Goal: Check status: Check status

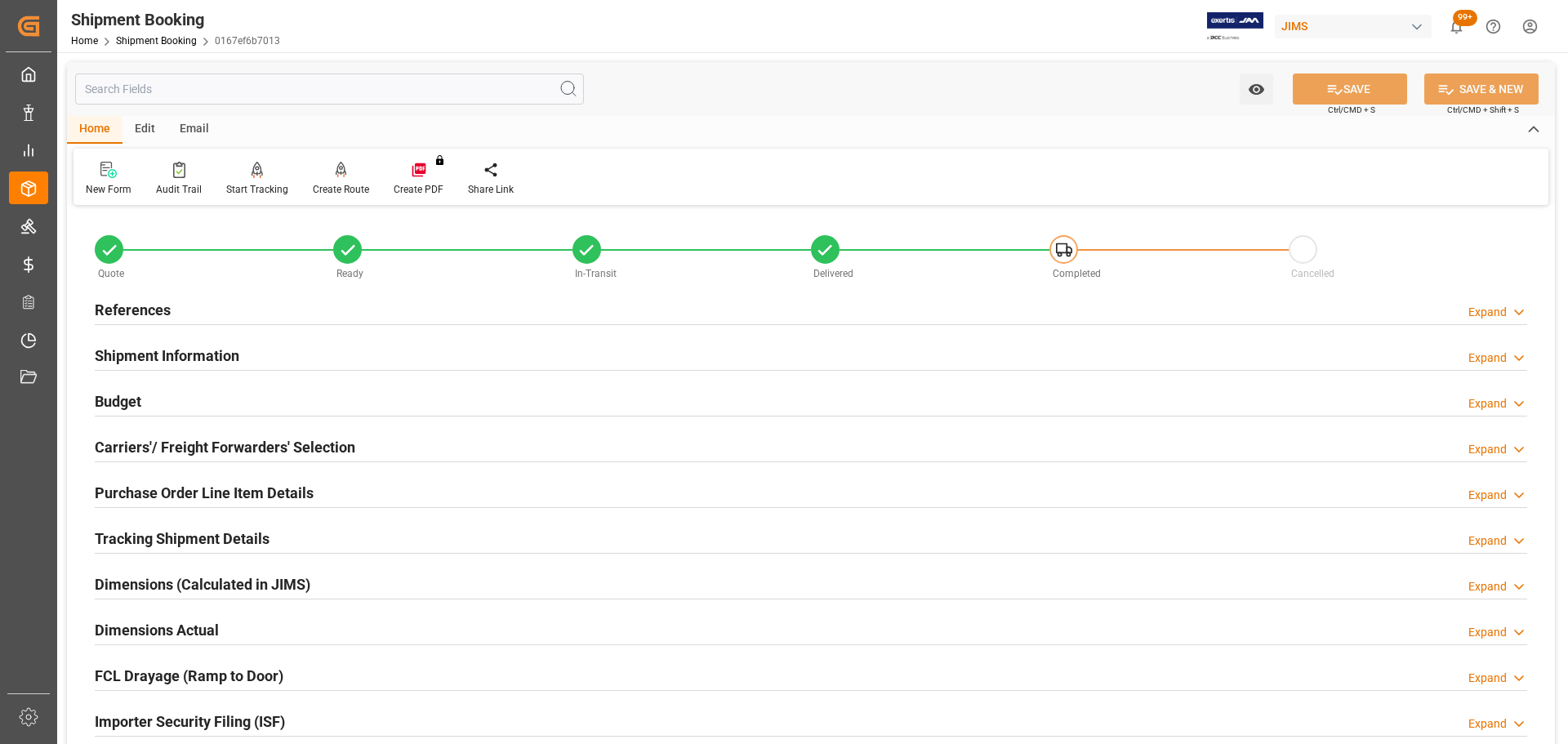
scroll to position [82, 0]
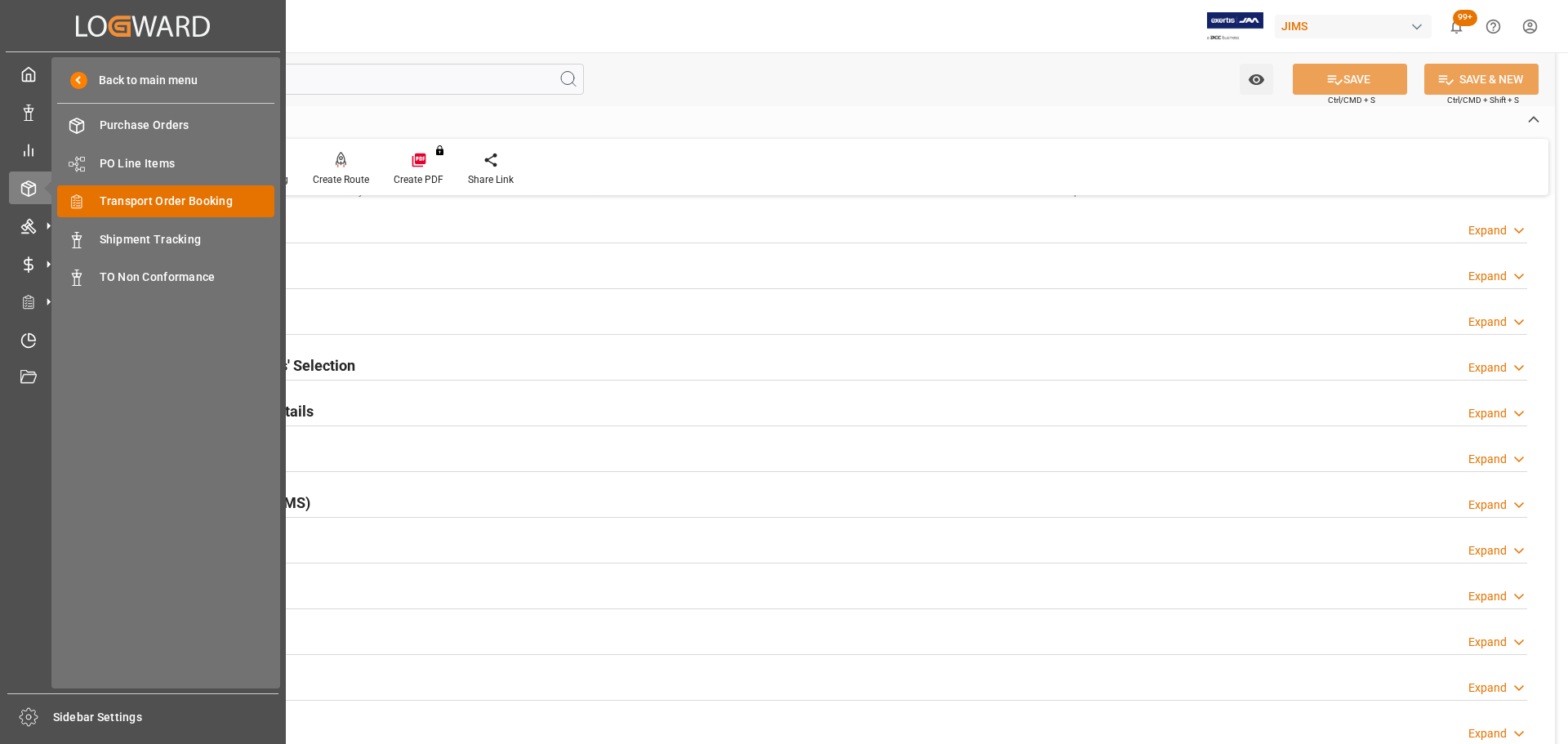
click at [198, 208] on span "Transport Order Booking" at bounding box center [188, 202] width 176 height 18
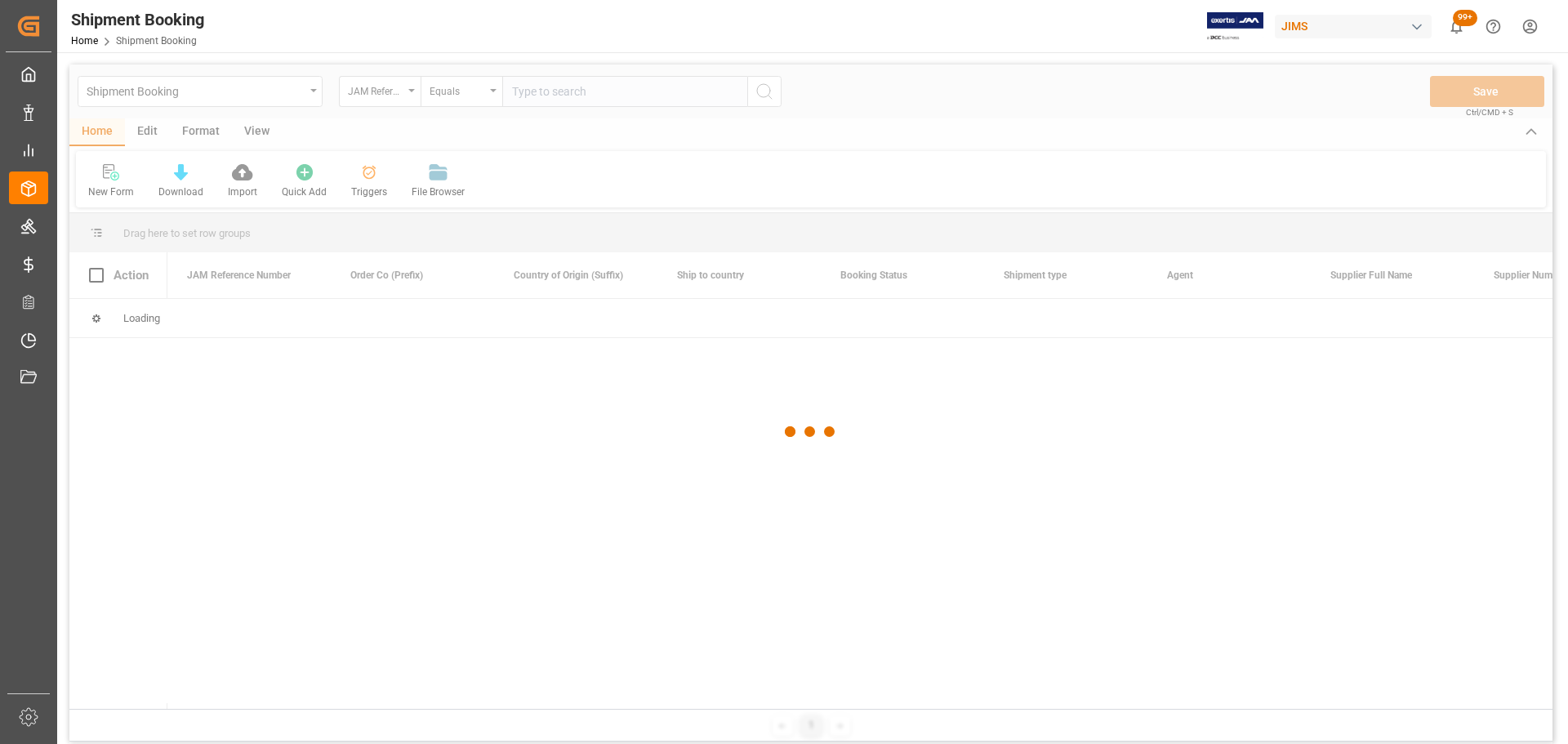
click at [552, 101] on div at bounding box center [811, 432] width 1484 height 733
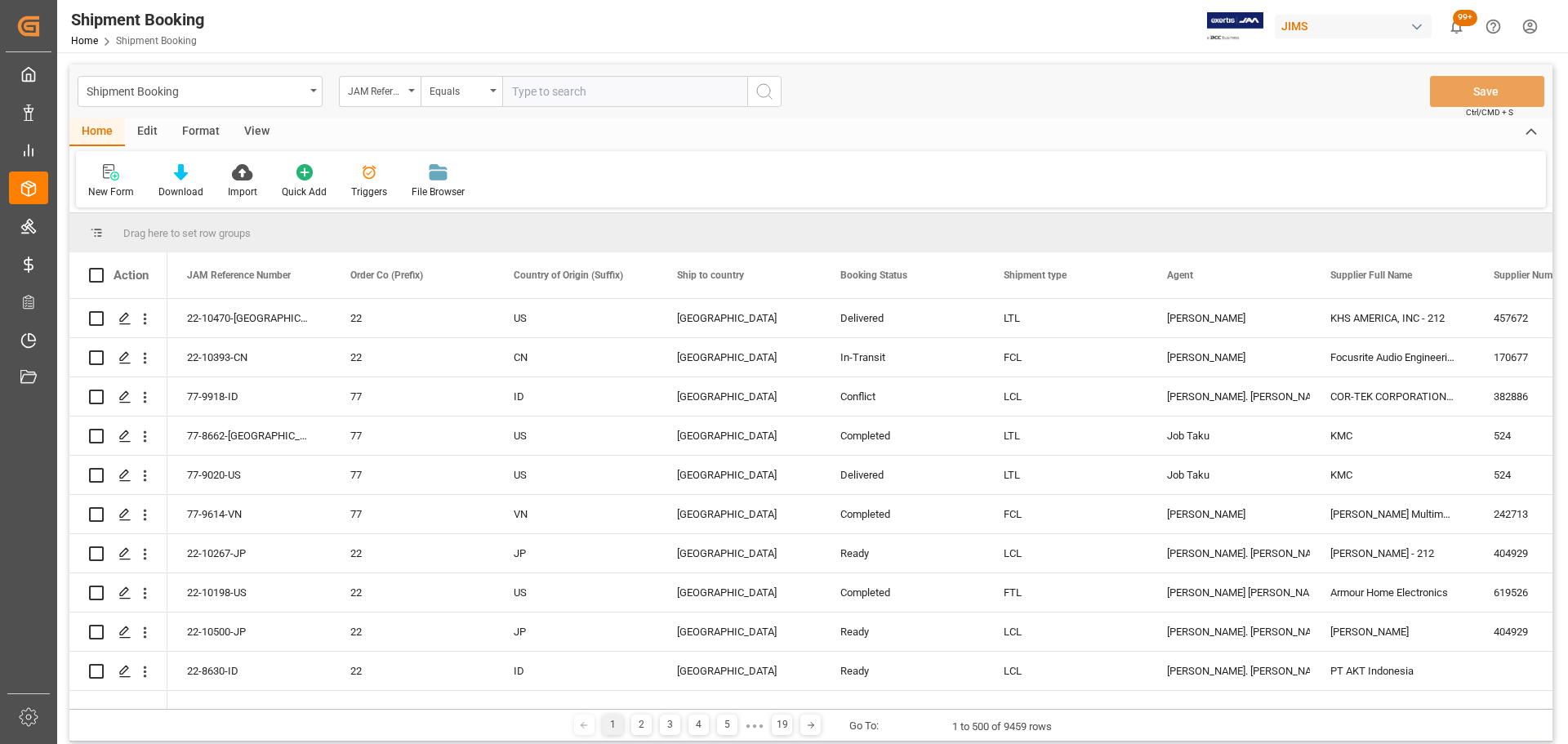
click at [552, 90] on input "text" at bounding box center [624, 91] width 245 height 31
paste input "77-10502-[GEOGRAPHIC_DATA]"
type input "77-10502-[GEOGRAPHIC_DATA]"
click at [758, 88] on circle "search button" at bounding box center [763, 90] width 13 height 13
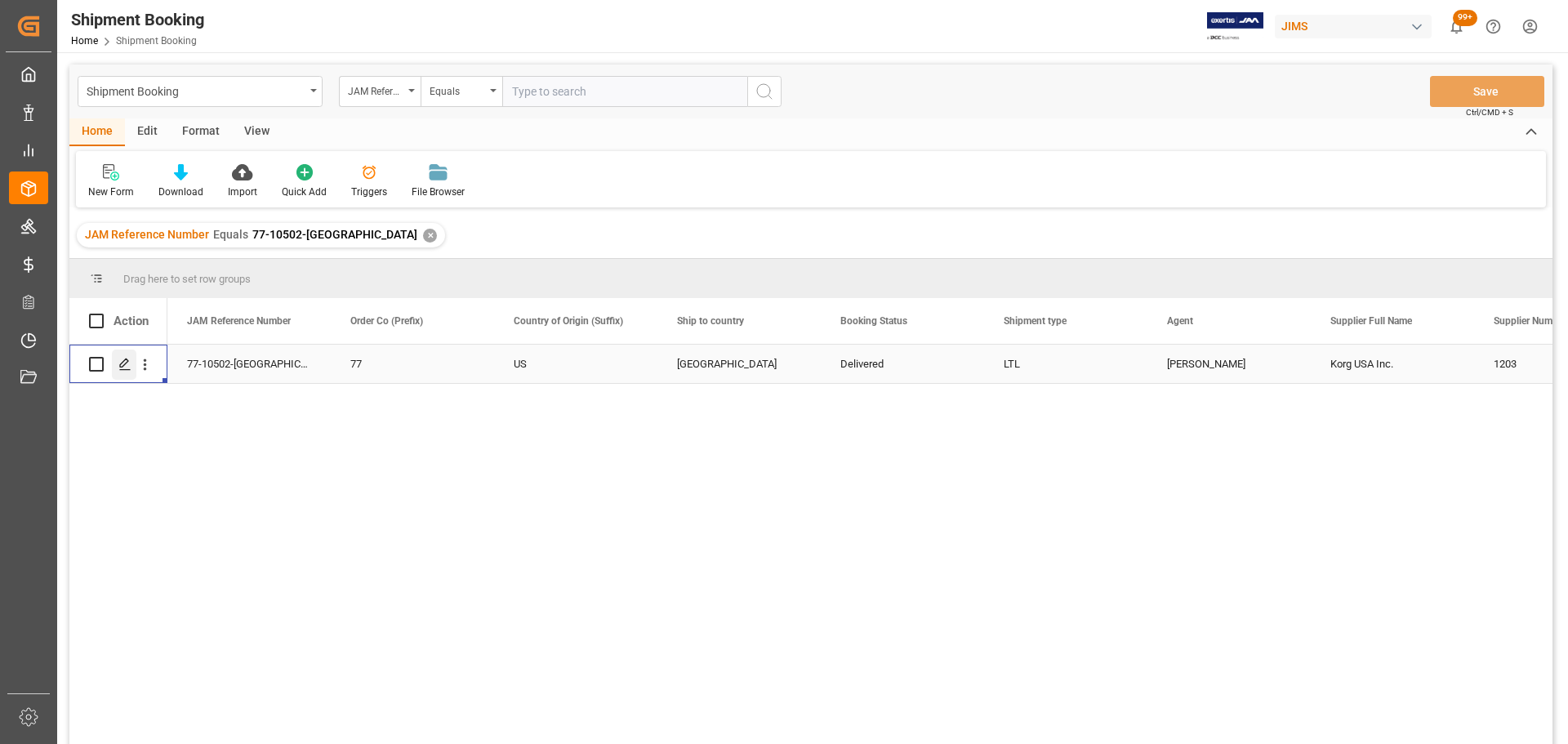
click at [126, 361] on icon "Press SPACE to select this row." at bounding box center [125, 364] width 13 height 13
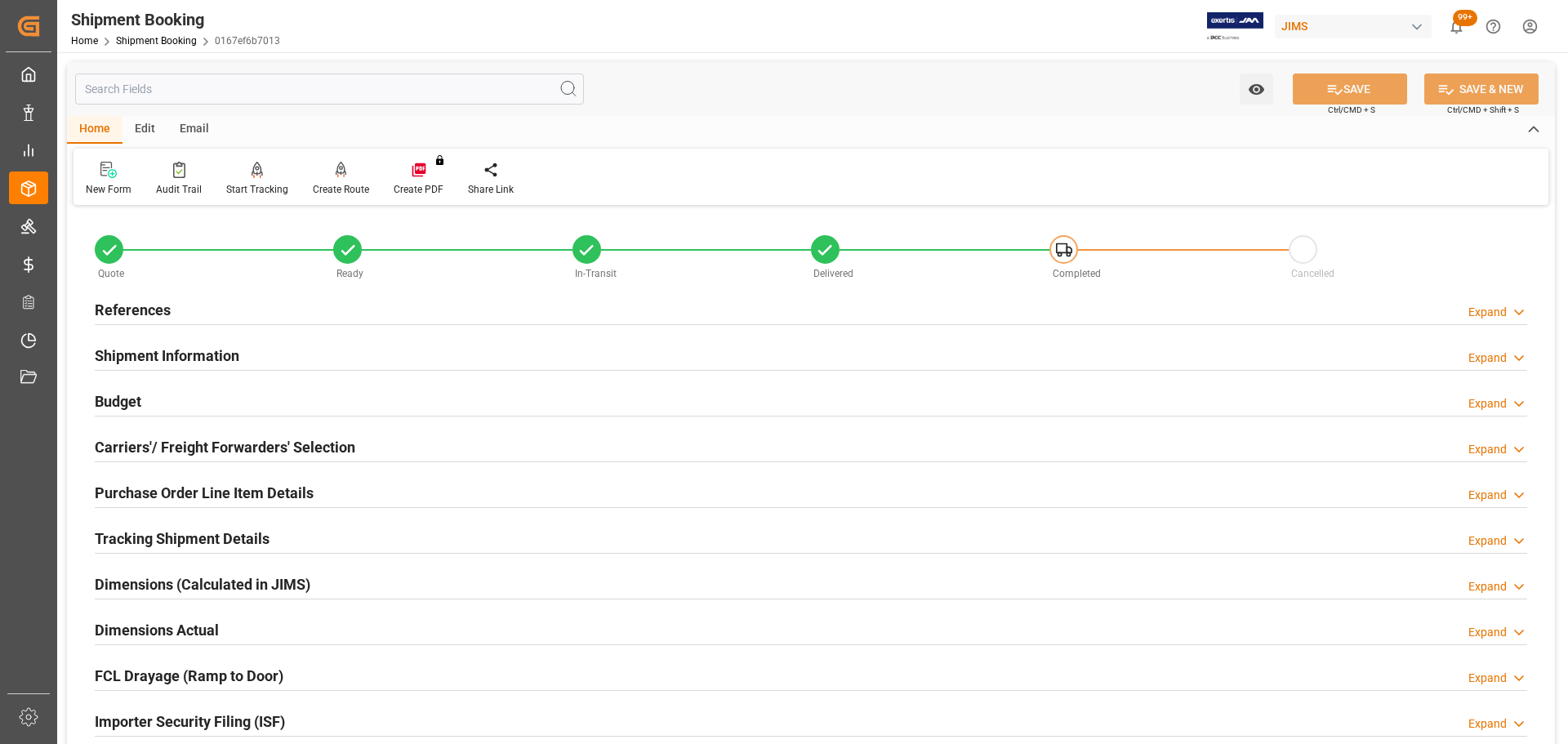
click at [230, 396] on div "Budget Expand" at bounding box center [811, 399] width 1433 height 31
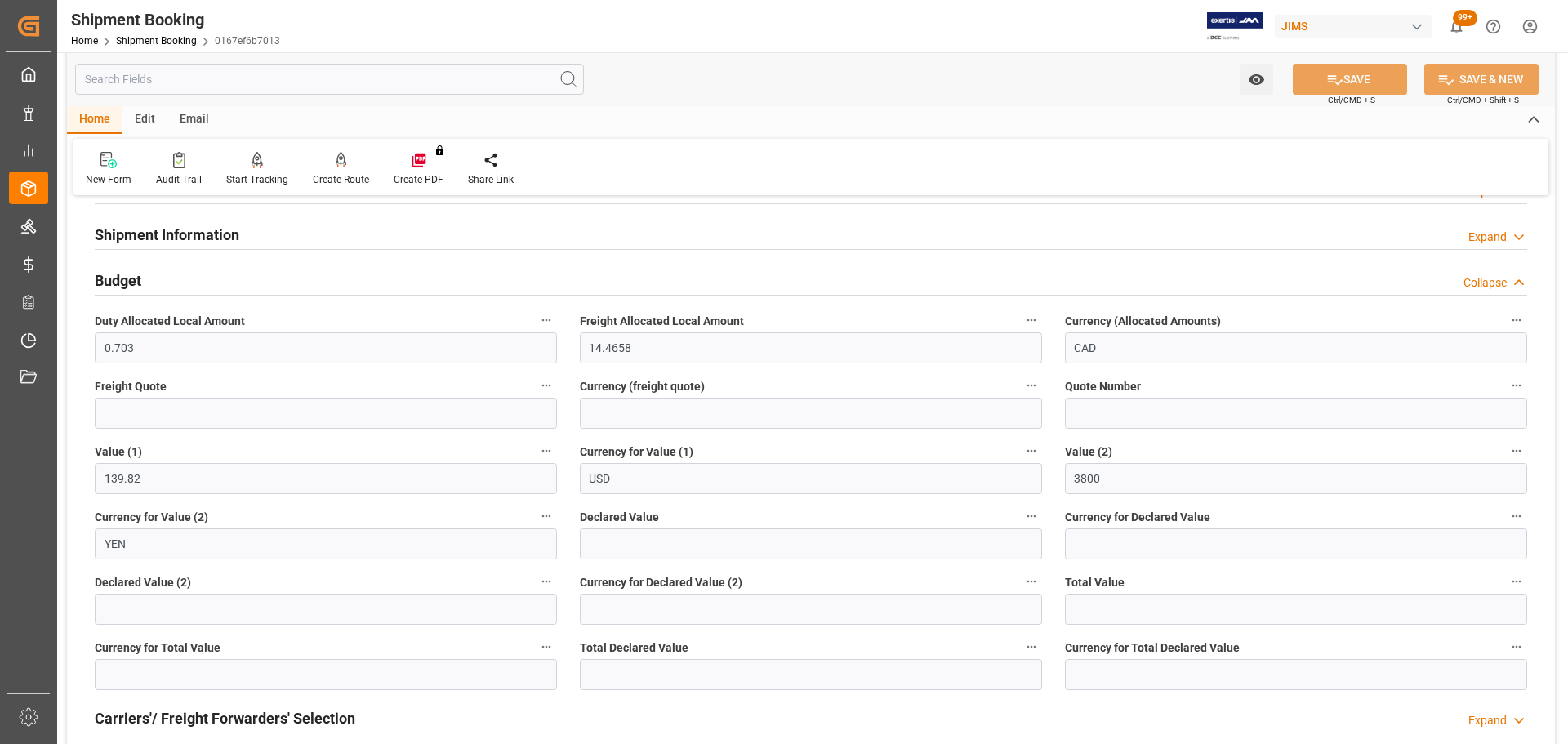
scroll to position [163, 0]
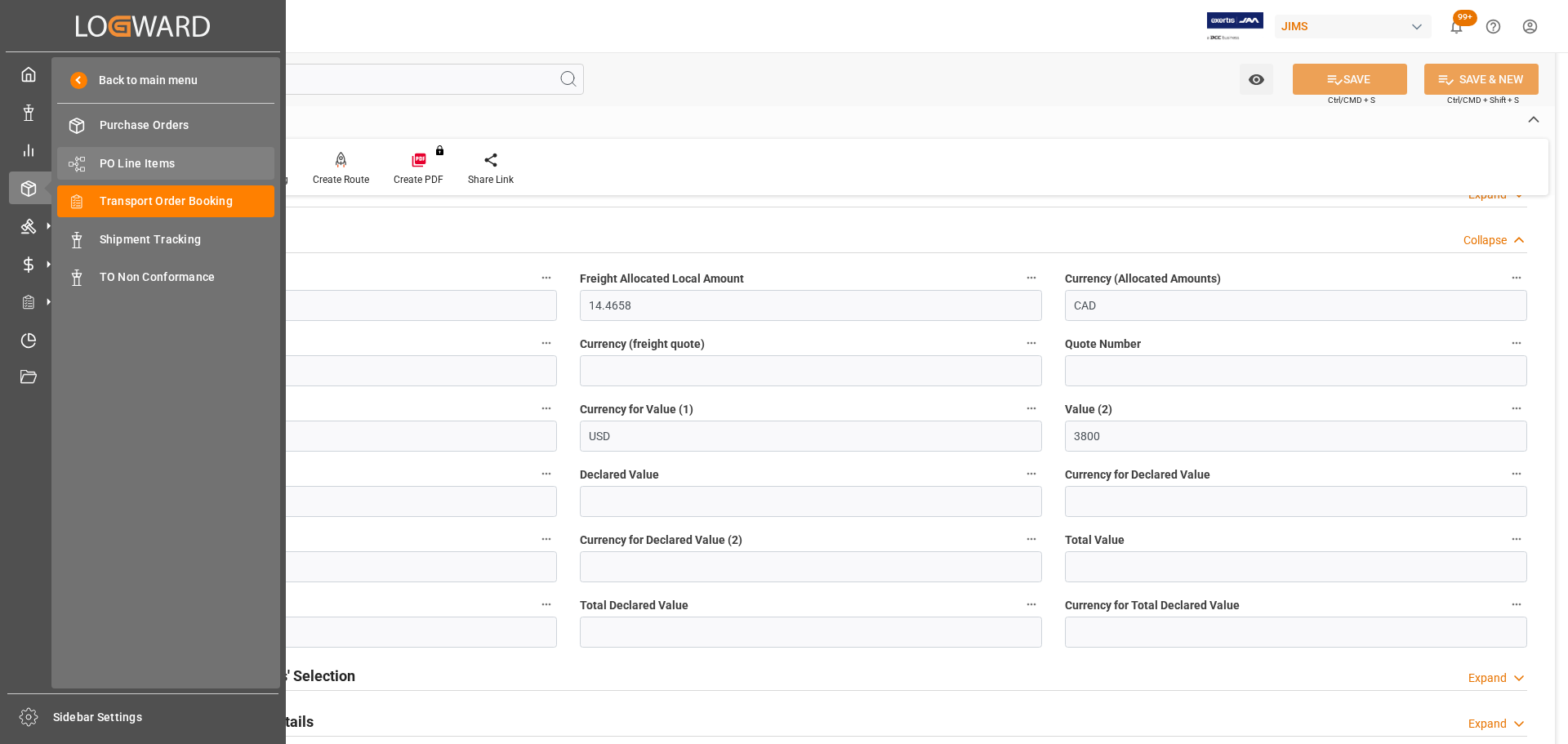
click at [152, 161] on span "PO Line Items" at bounding box center [188, 164] width 176 height 18
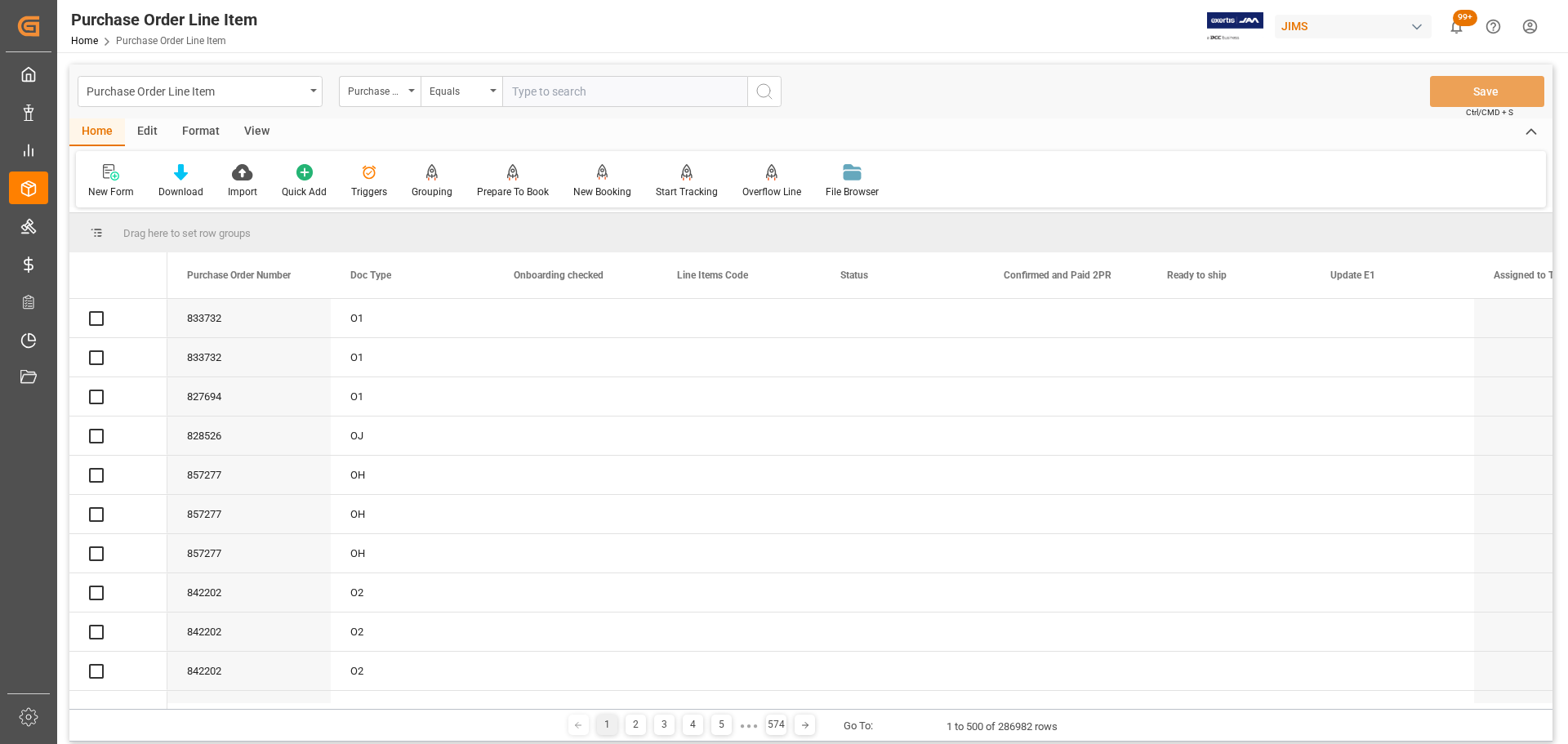
click at [399, 91] on div "Purchase Order Number" at bounding box center [375, 89] width 55 height 18
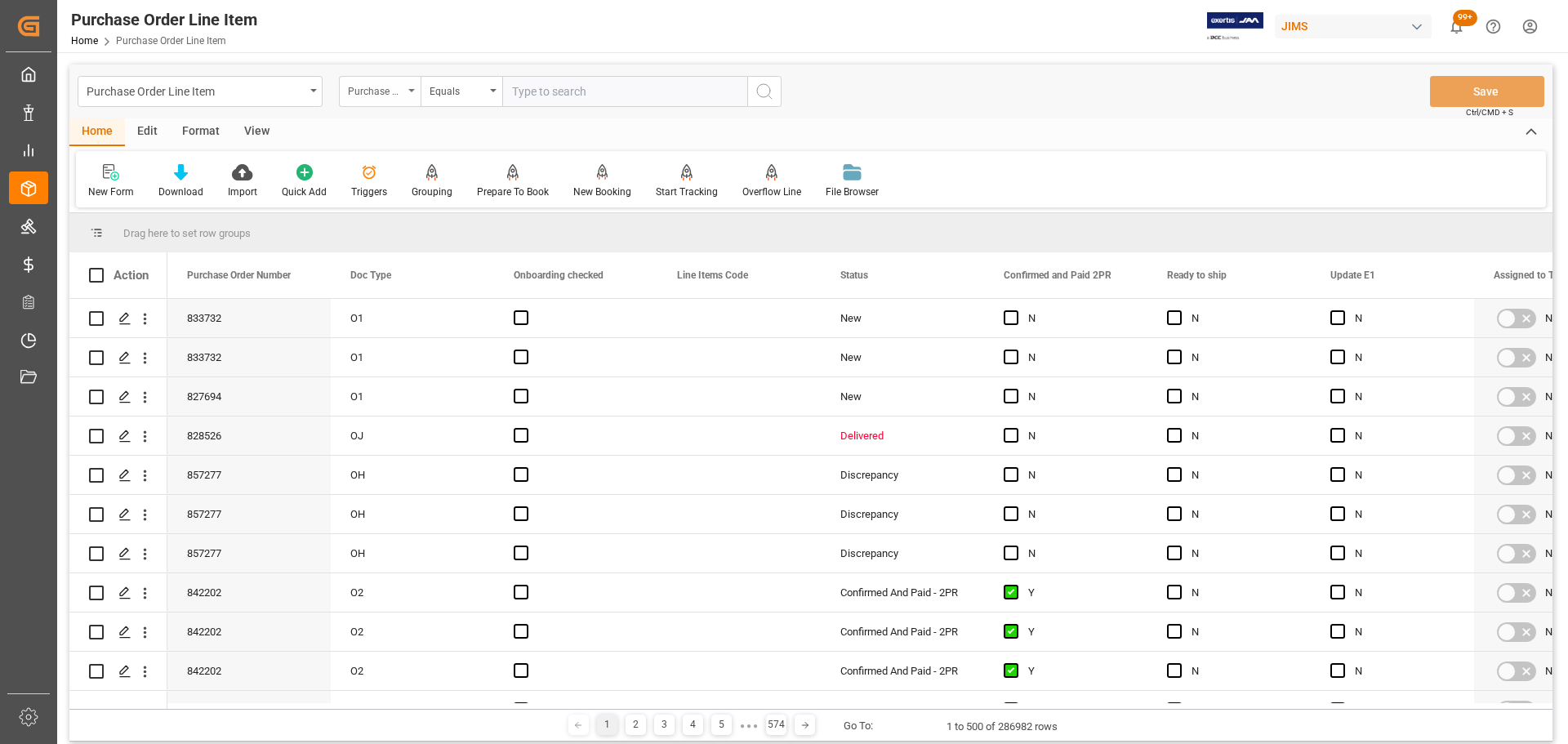
click at [400, 91] on div "Purchase Order Number" at bounding box center [375, 89] width 55 height 18
click at [390, 94] on div "Purchase Order Number" at bounding box center [375, 89] width 55 height 18
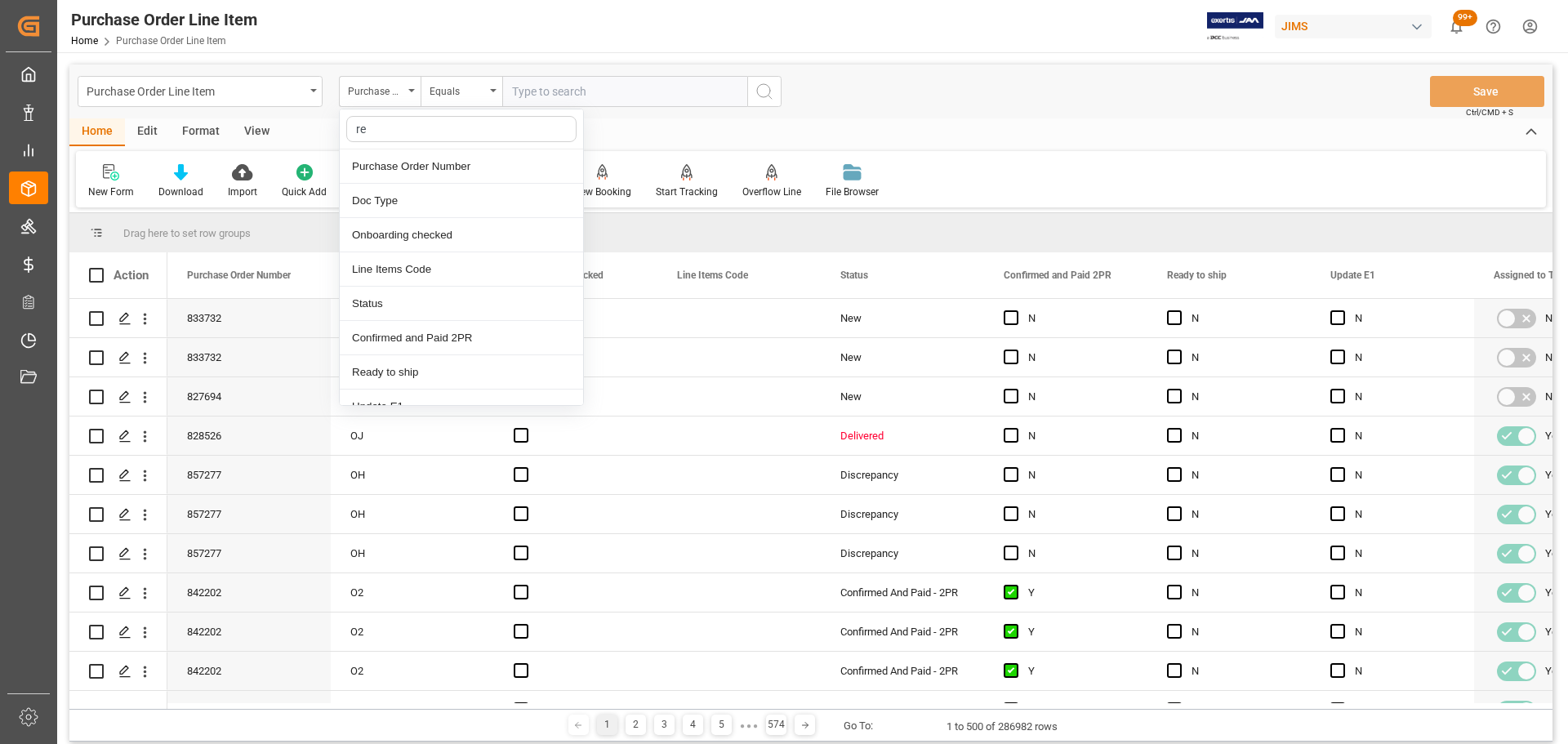
type input "ref"
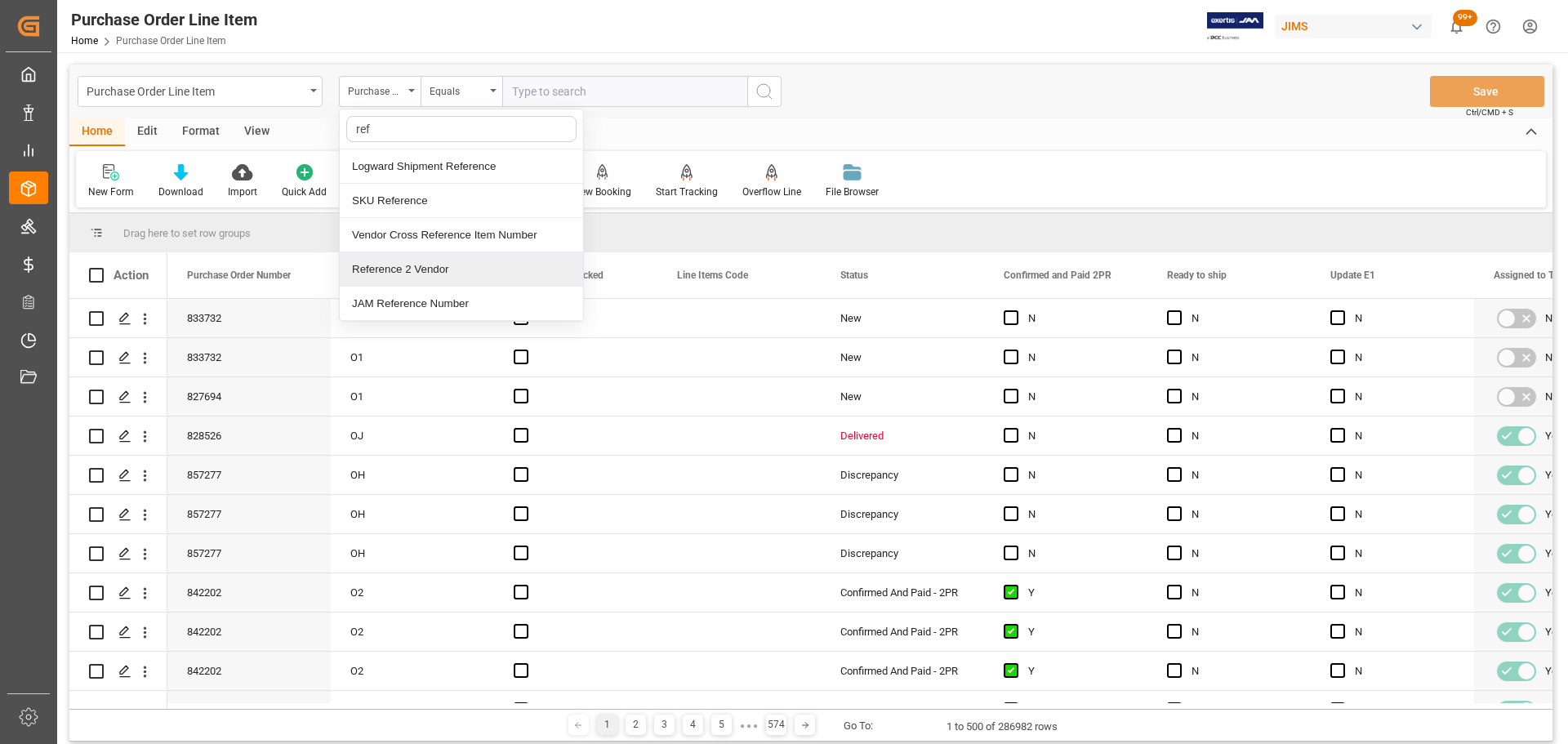
click at [410, 273] on div "Reference 2 Vendor" at bounding box center [461, 268] width 243 height 34
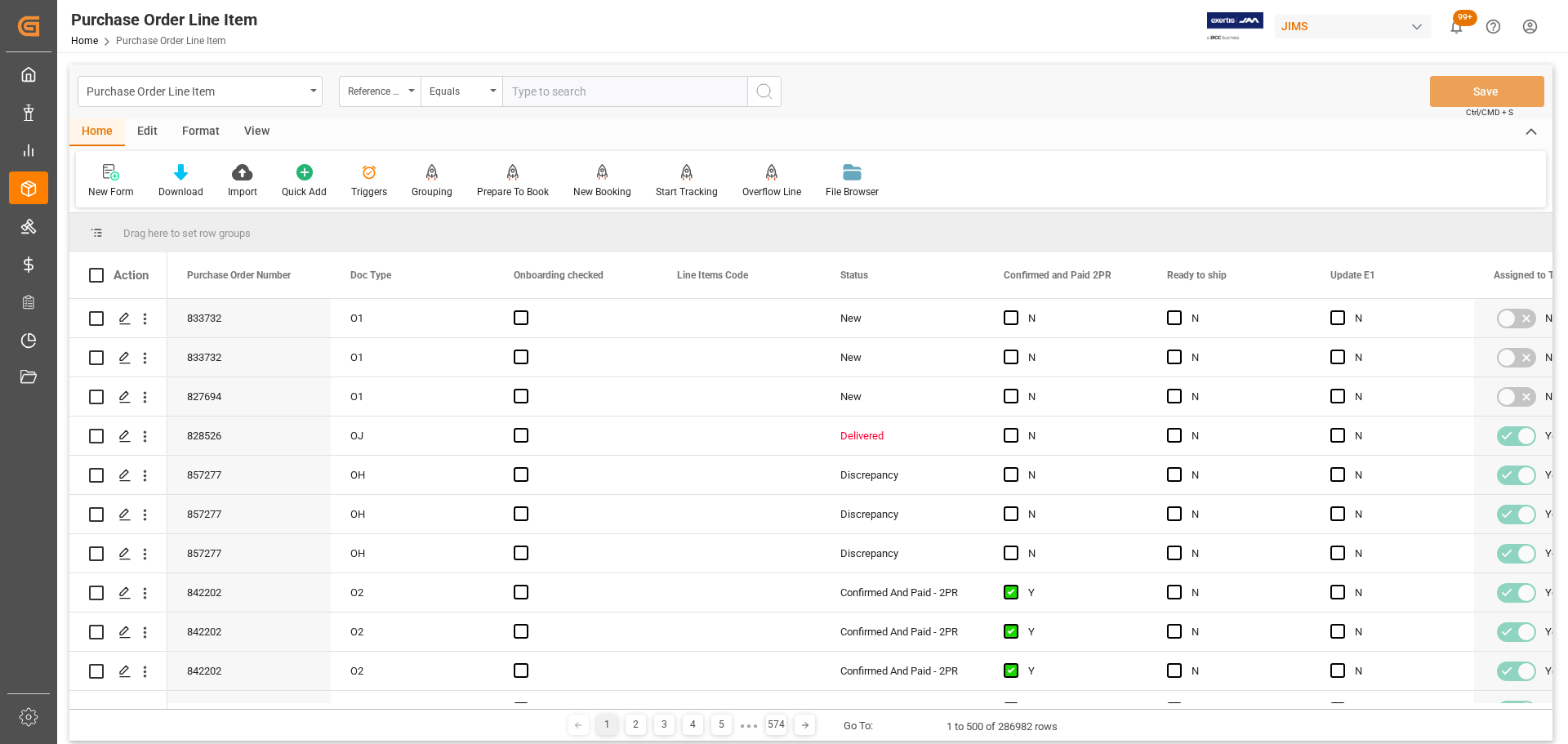
click at [569, 95] on input "text" at bounding box center [624, 91] width 245 height 31
paste input "77-10502-[GEOGRAPHIC_DATA]"
type input "77-10502-[GEOGRAPHIC_DATA]"
click at [769, 88] on circle "search button" at bounding box center [763, 90] width 13 height 13
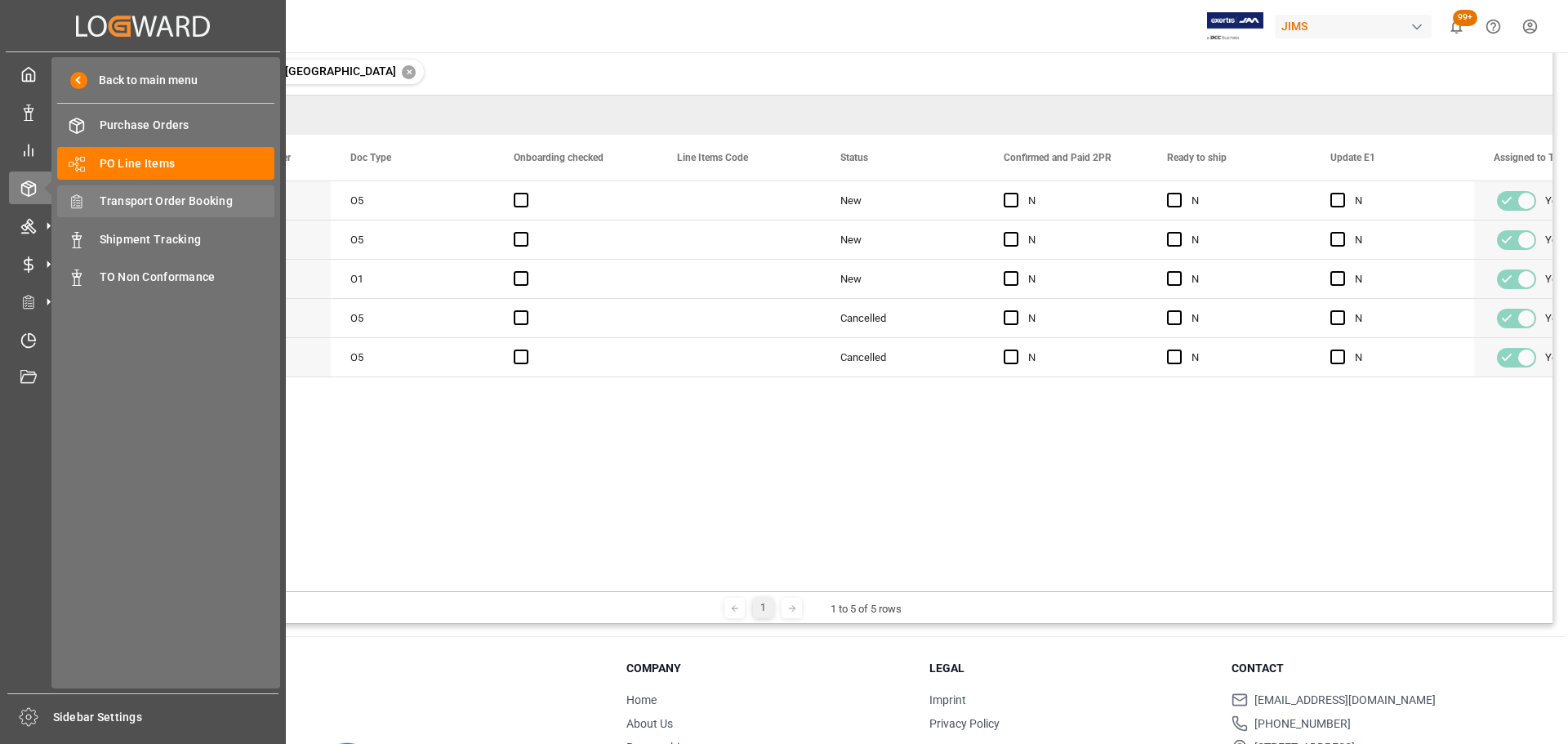
click at [166, 192] on div "Transport Order Booking Transport Order Booking" at bounding box center [165, 201] width 217 height 32
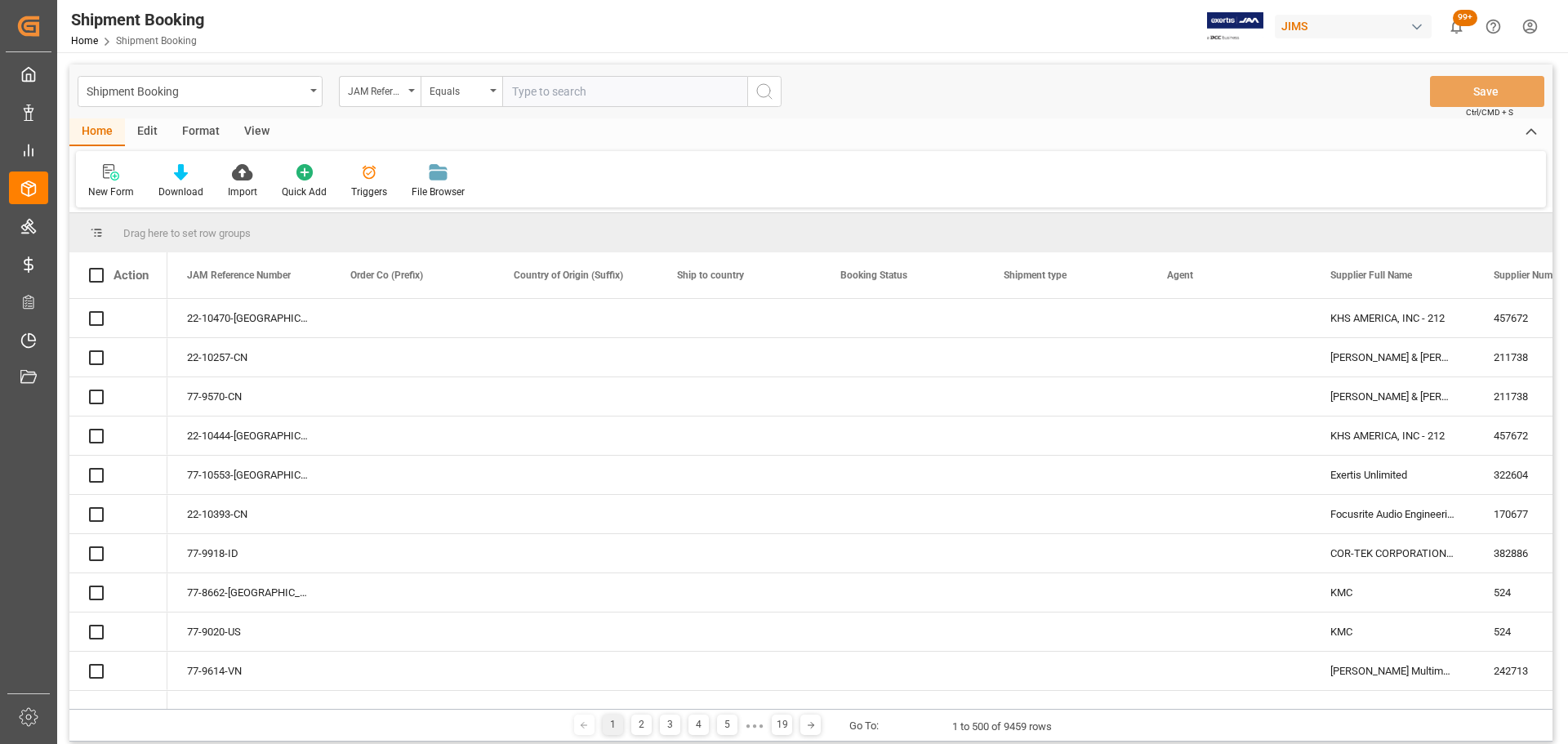
click at [609, 88] on input "text" at bounding box center [624, 91] width 245 height 31
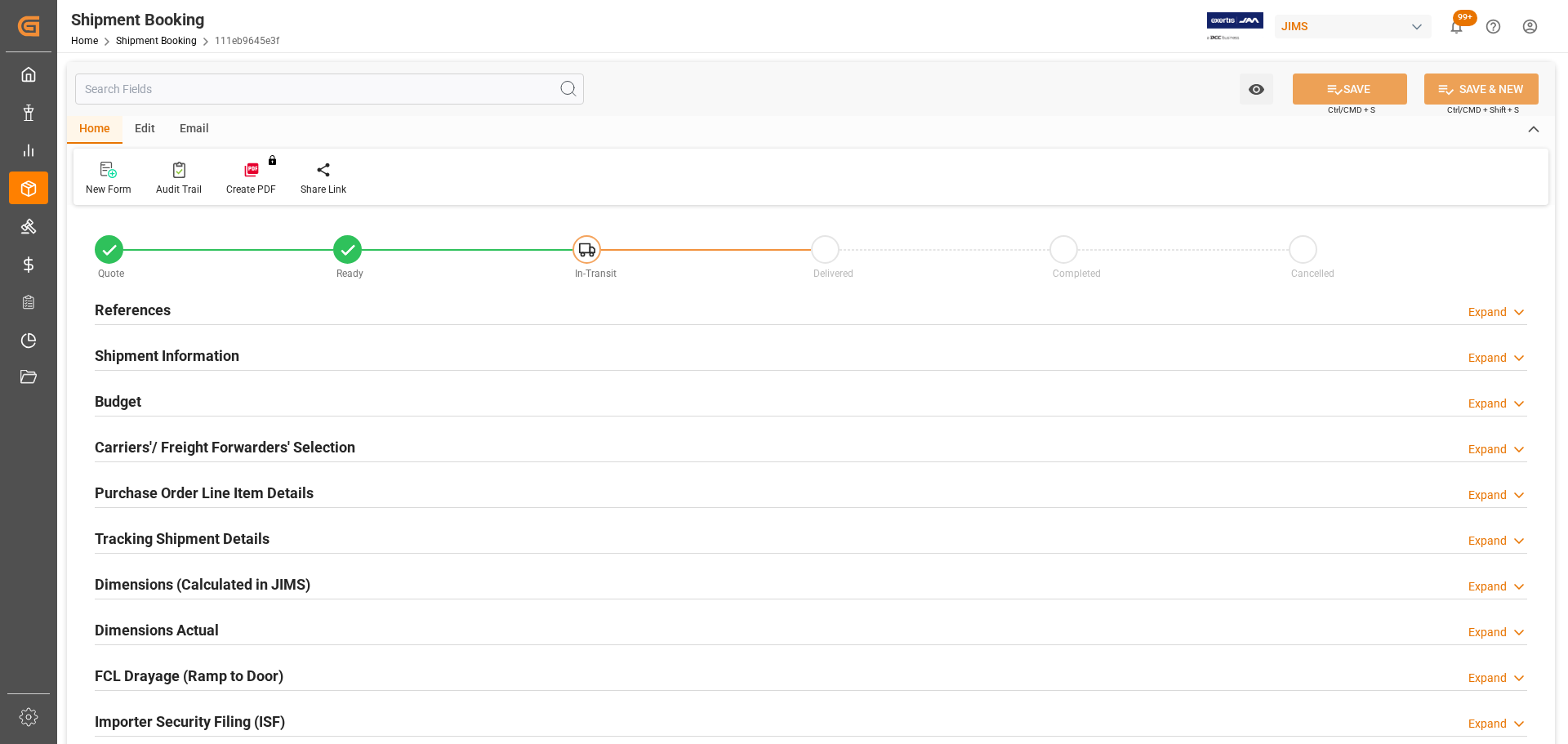
type input "75.0813"
type input "2362.4064"
type input "44990"
click at [197, 401] on div "Budget Expand" at bounding box center [811, 399] width 1433 height 31
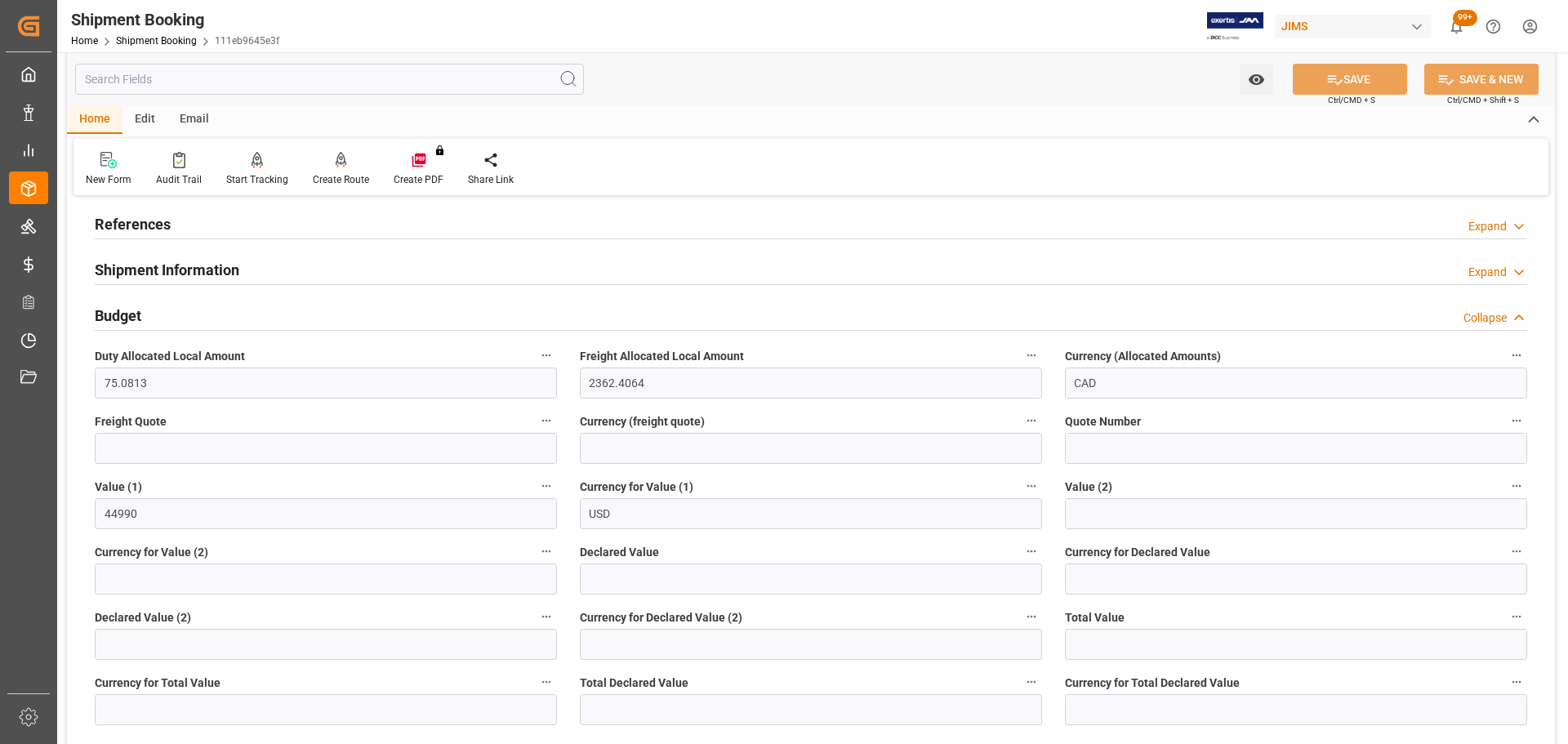
scroll to position [57, 0]
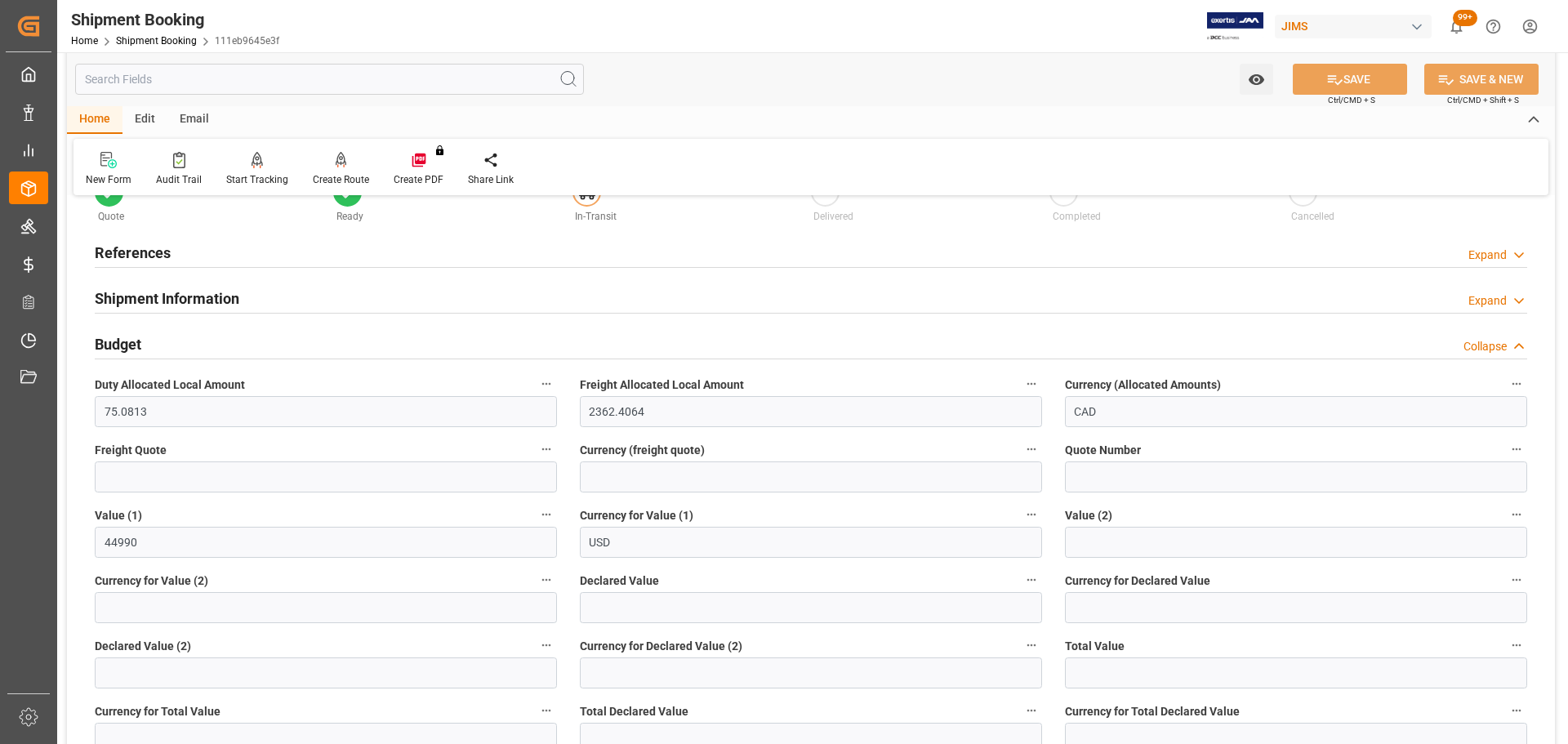
click at [182, 347] on div "Budget Collapse" at bounding box center [811, 342] width 1433 height 31
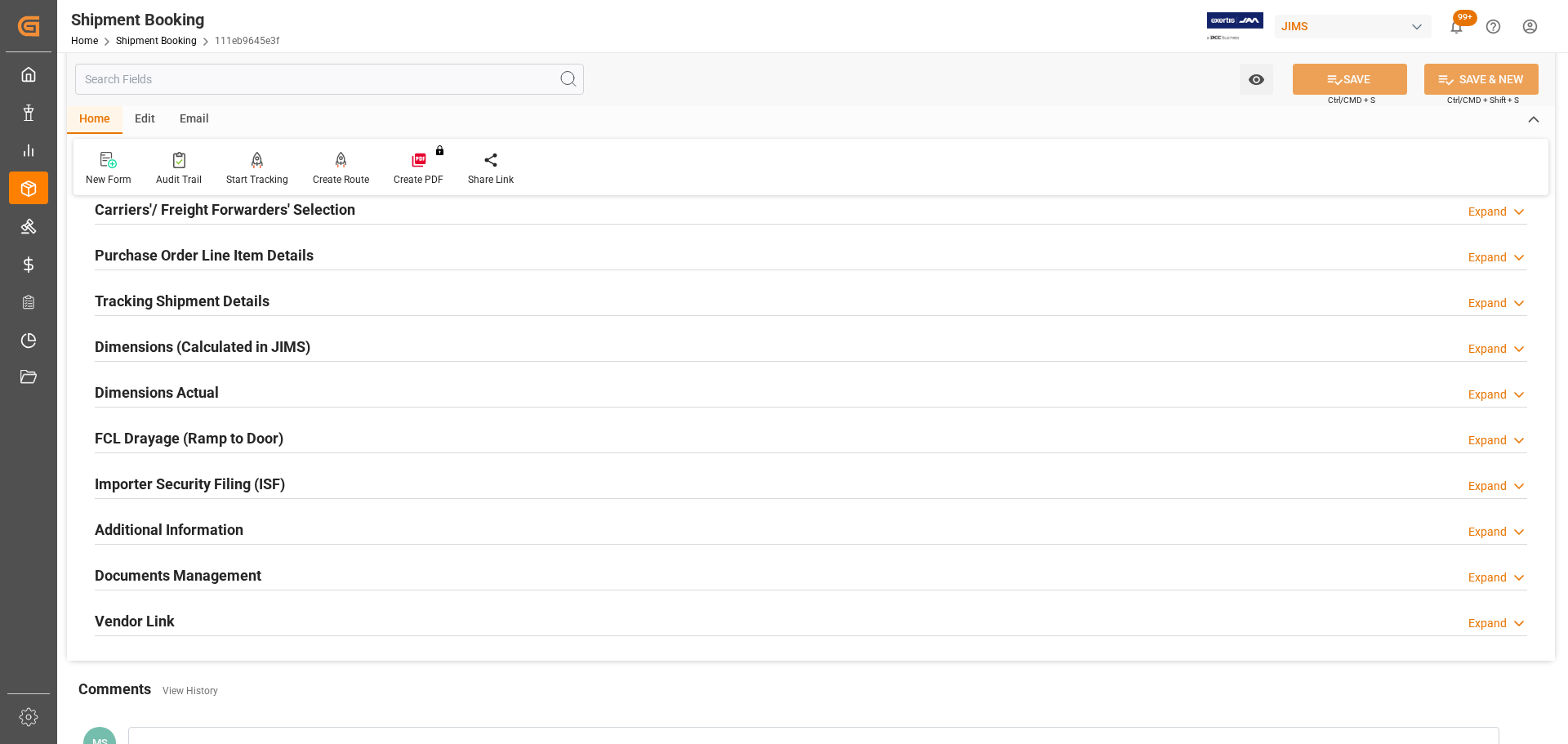
scroll to position [237, 0]
click at [203, 291] on h2 "Tracking Shipment Details" at bounding box center [182, 301] width 175 height 22
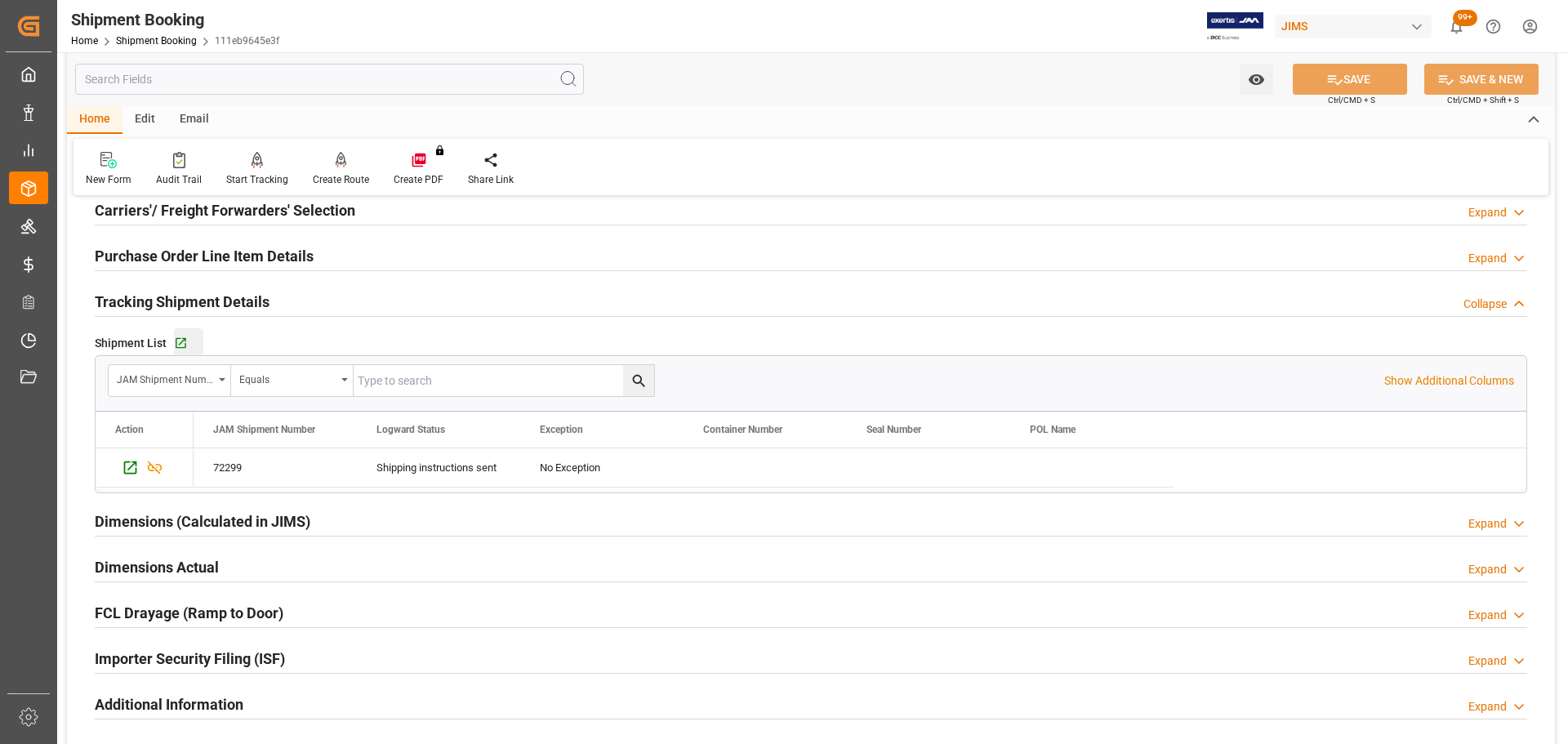
click at [187, 347] on div "Go to Shipment Tracking Grid" at bounding box center [188, 343] width 29 height 14
click at [243, 297] on h2 "Tracking Shipment Details" at bounding box center [182, 301] width 175 height 22
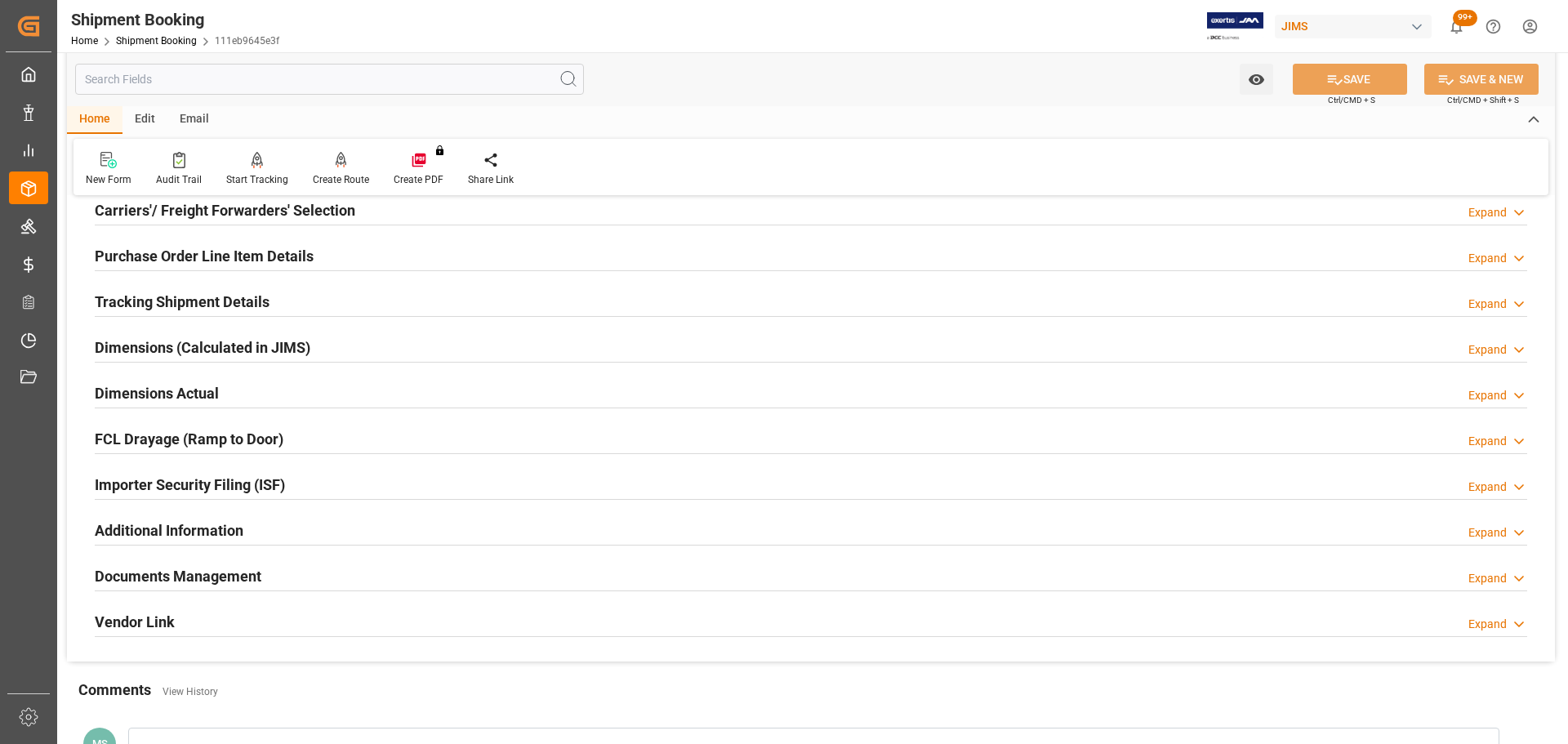
scroll to position [0, 0]
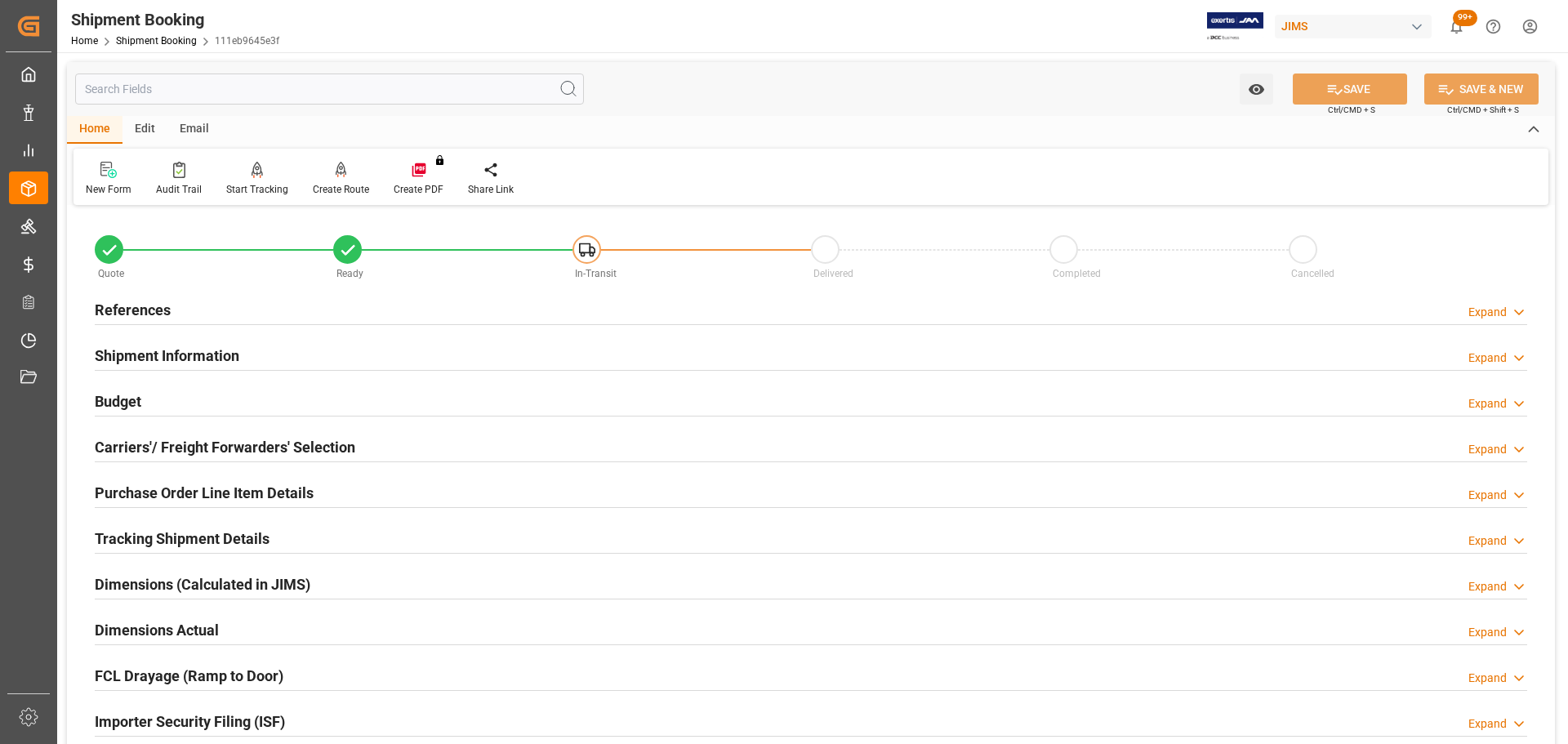
click at [234, 326] on div "References Expand" at bounding box center [811, 311] width 1456 height 46
click at [237, 320] on div "References Expand" at bounding box center [811, 308] width 1433 height 31
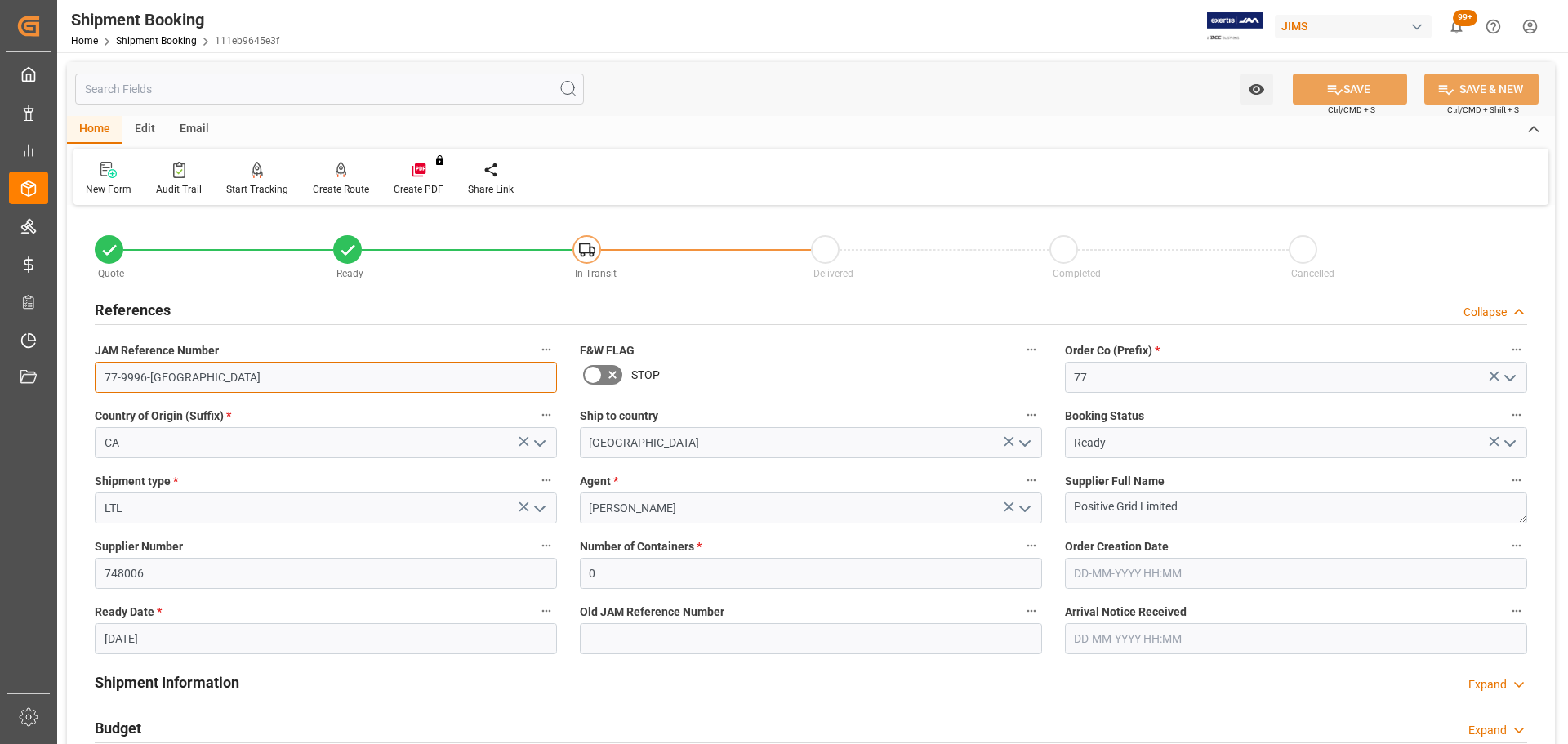
drag, startPoint x: 201, startPoint y: 380, endPoint x: 103, endPoint y: 375, distance: 98.1
click at [103, 375] on input "77-9996-[GEOGRAPHIC_DATA]" at bounding box center [326, 376] width 463 height 31
drag, startPoint x: 160, startPoint y: 311, endPoint x: 144, endPoint y: 231, distance: 81.6
click at [160, 311] on h2 "References" at bounding box center [133, 310] width 76 height 22
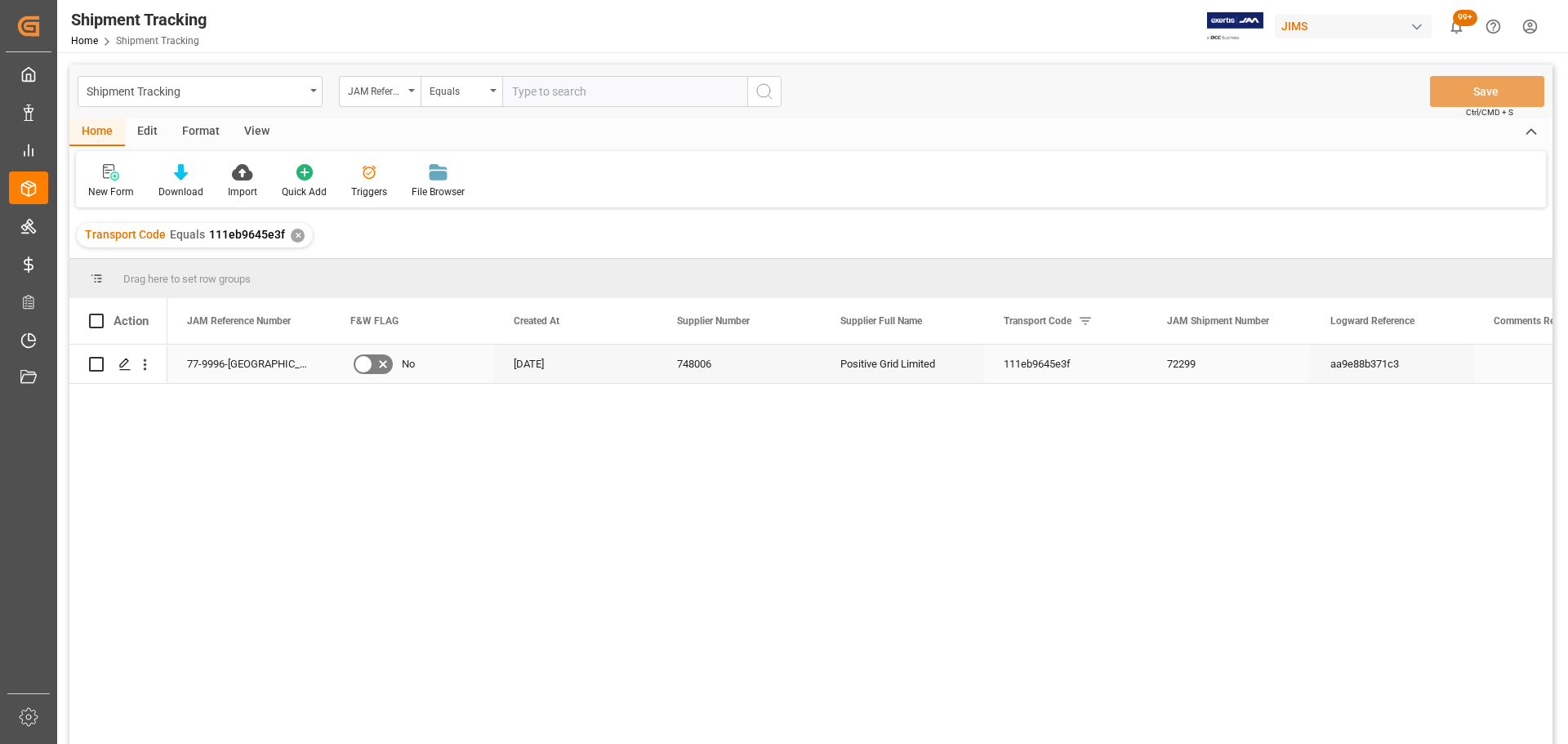
click at [226, 366] on div "77-9996-[GEOGRAPHIC_DATA]" at bounding box center [249, 364] width 163 height 39
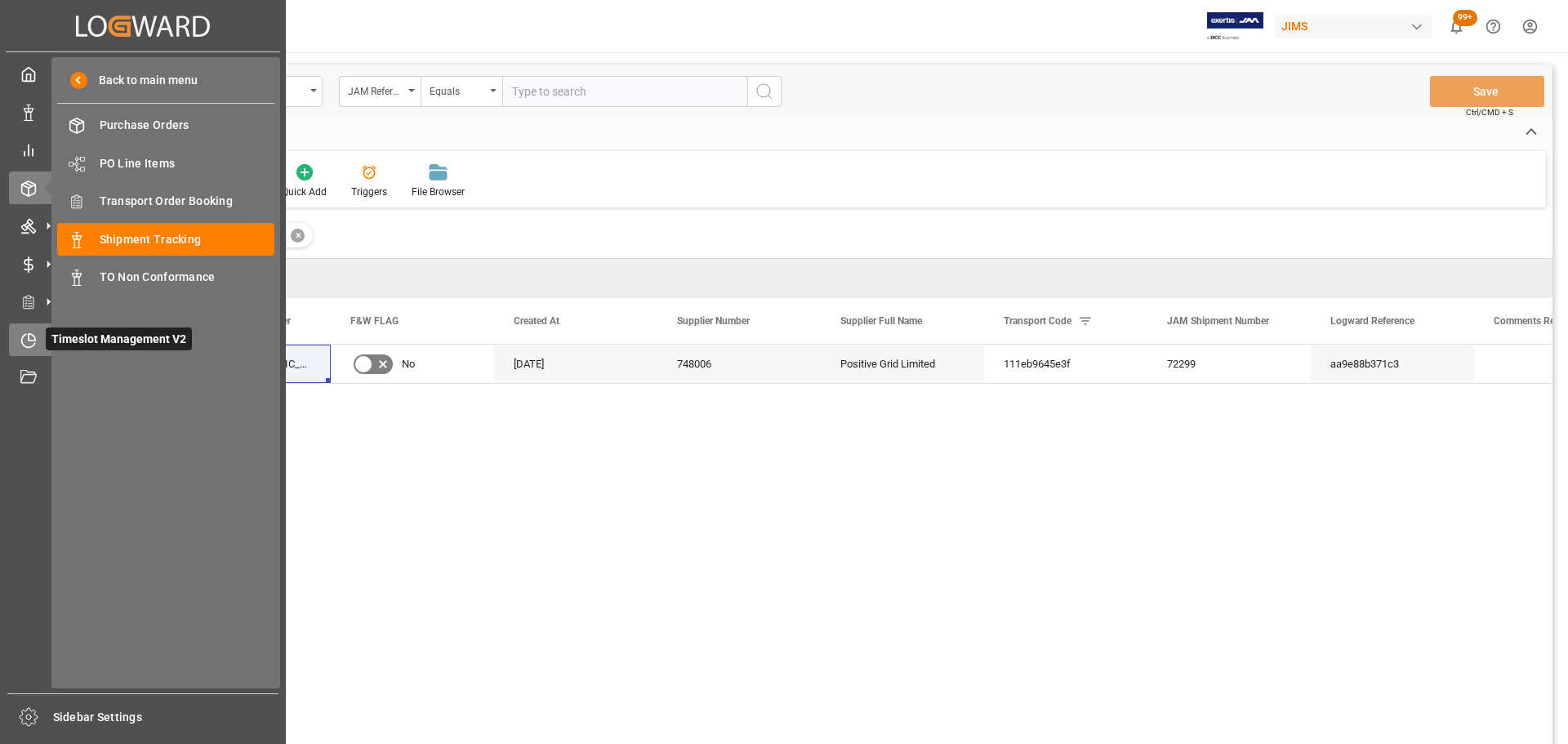
click at [22, 328] on div "Timeslot Management V2 Timeslot Management V2" at bounding box center [142, 339] width 268 height 32
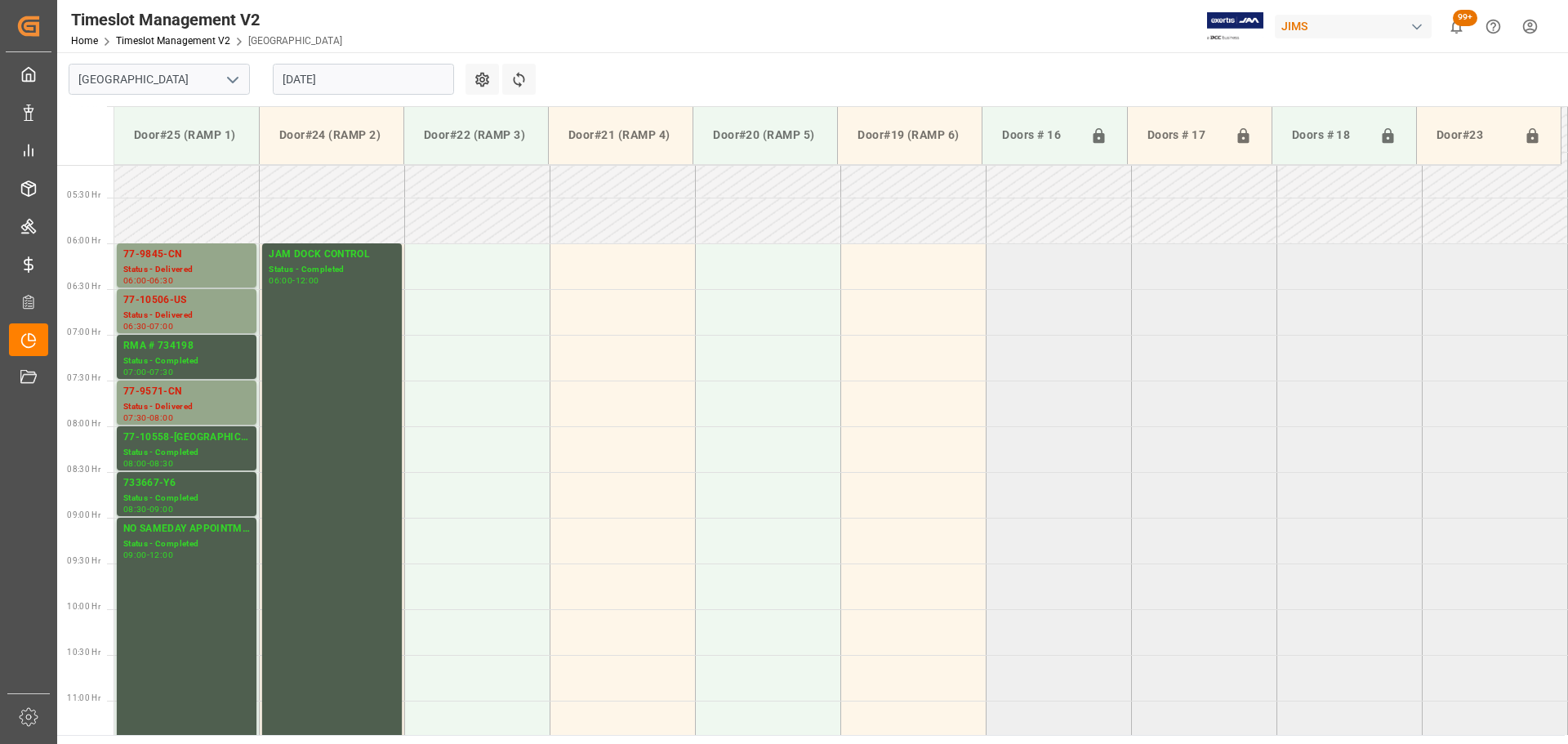
scroll to position [454, 0]
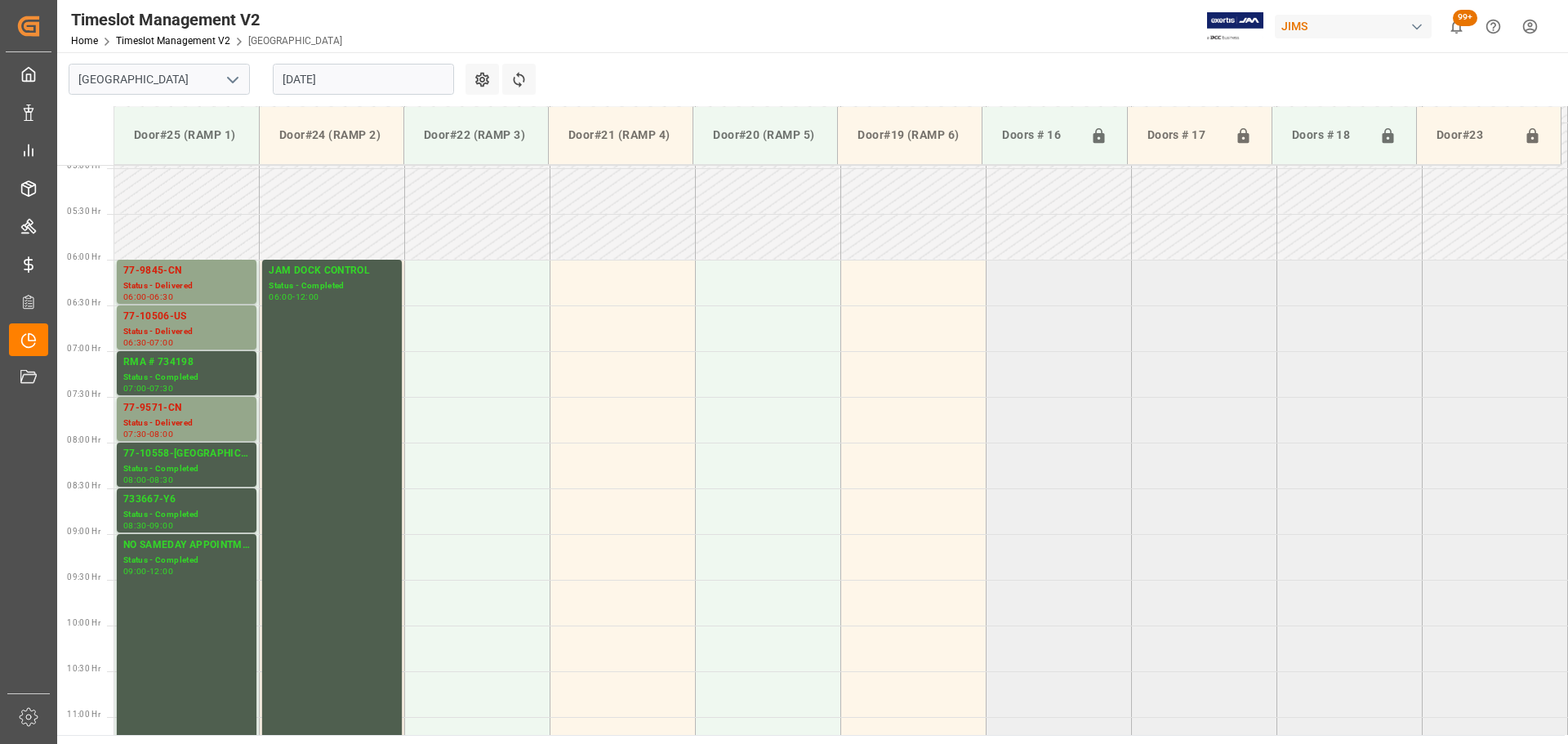
click at [370, 75] on input "20-08-2025" at bounding box center [363, 79] width 182 height 31
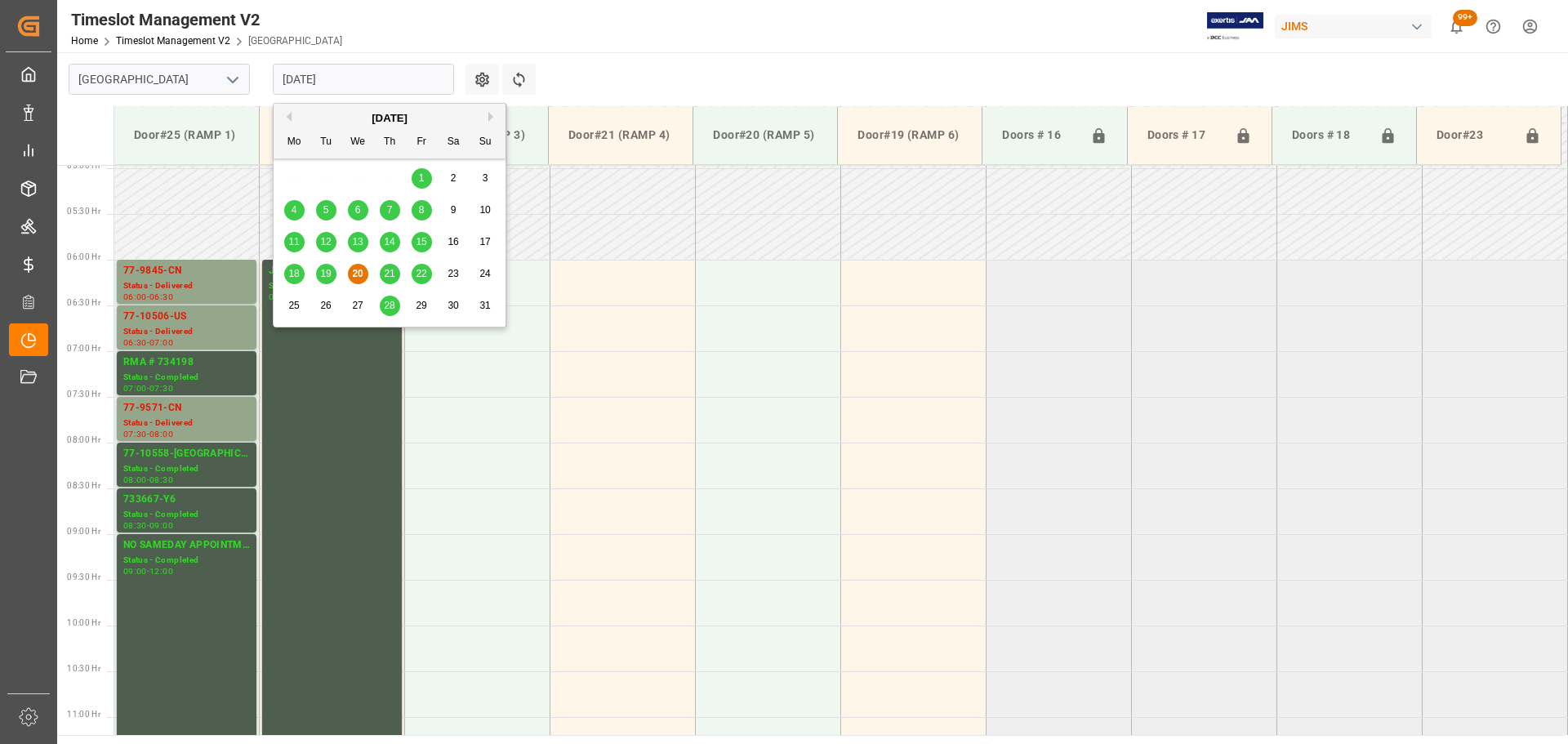
click at [381, 275] on div "21" at bounding box center [390, 274] width 20 height 19
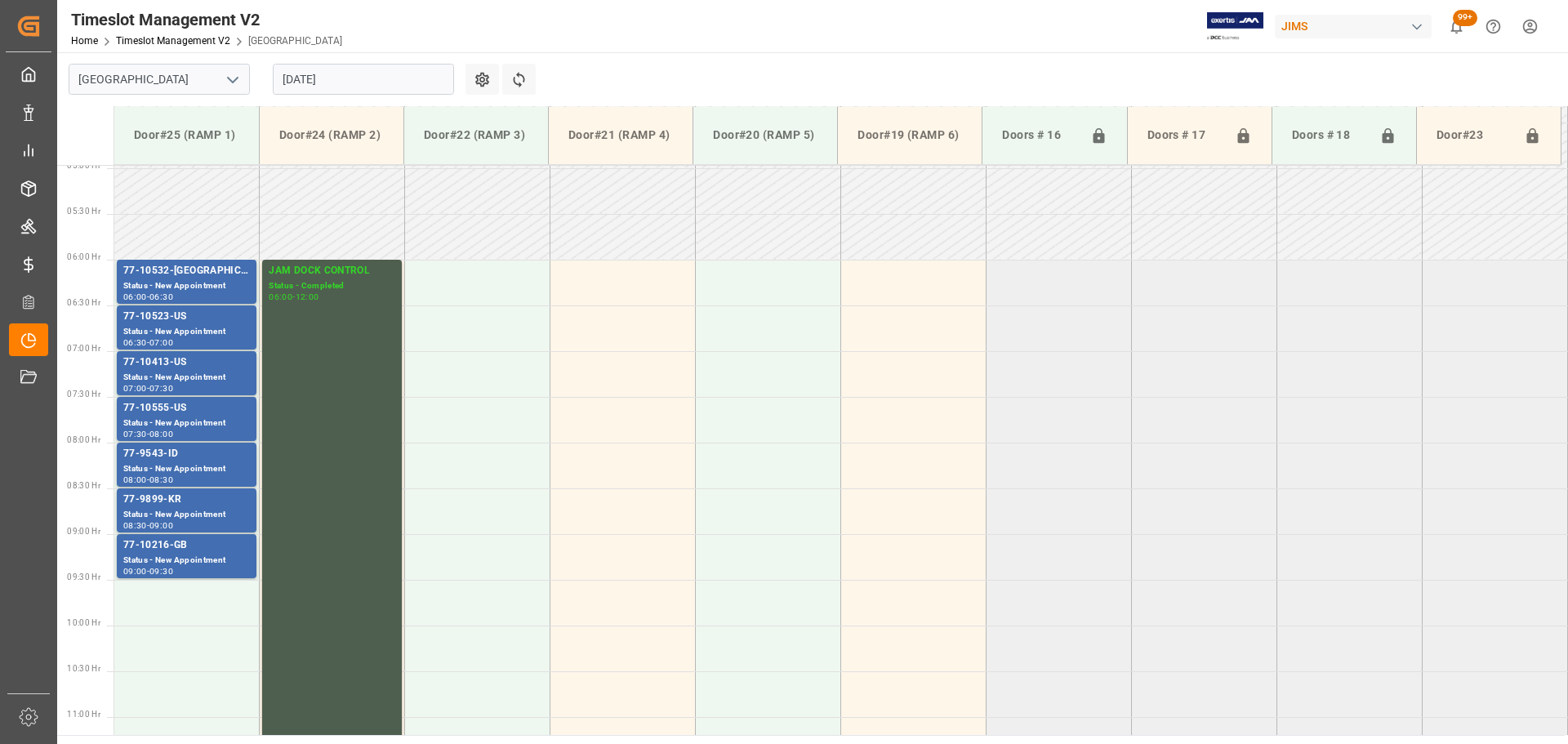
click at [353, 78] on input "21-08-2025" at bounding box center [363, 79] width 182 height 31
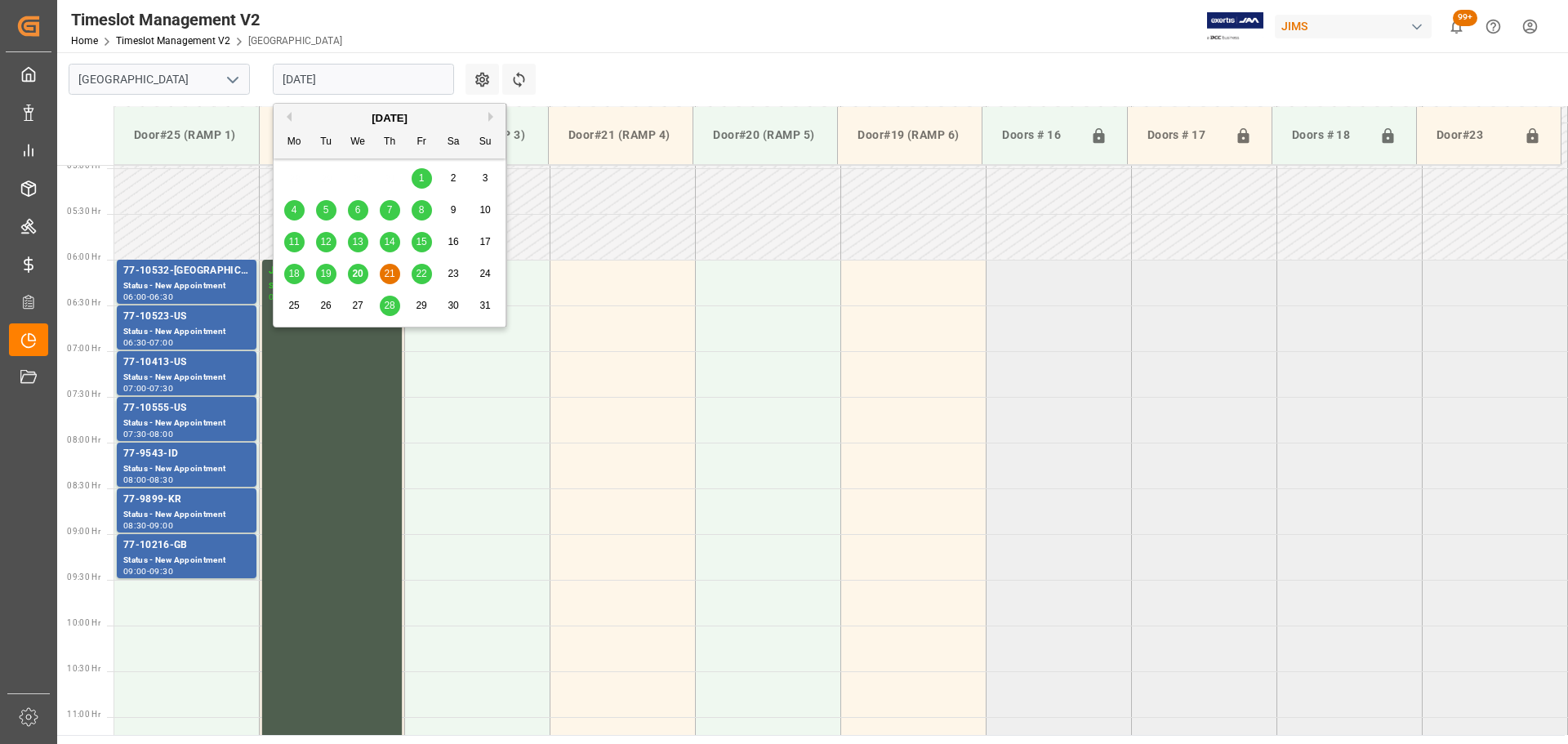
click at [423, 275] on span "22" at bounding box center [421, 273] width 11 height 11
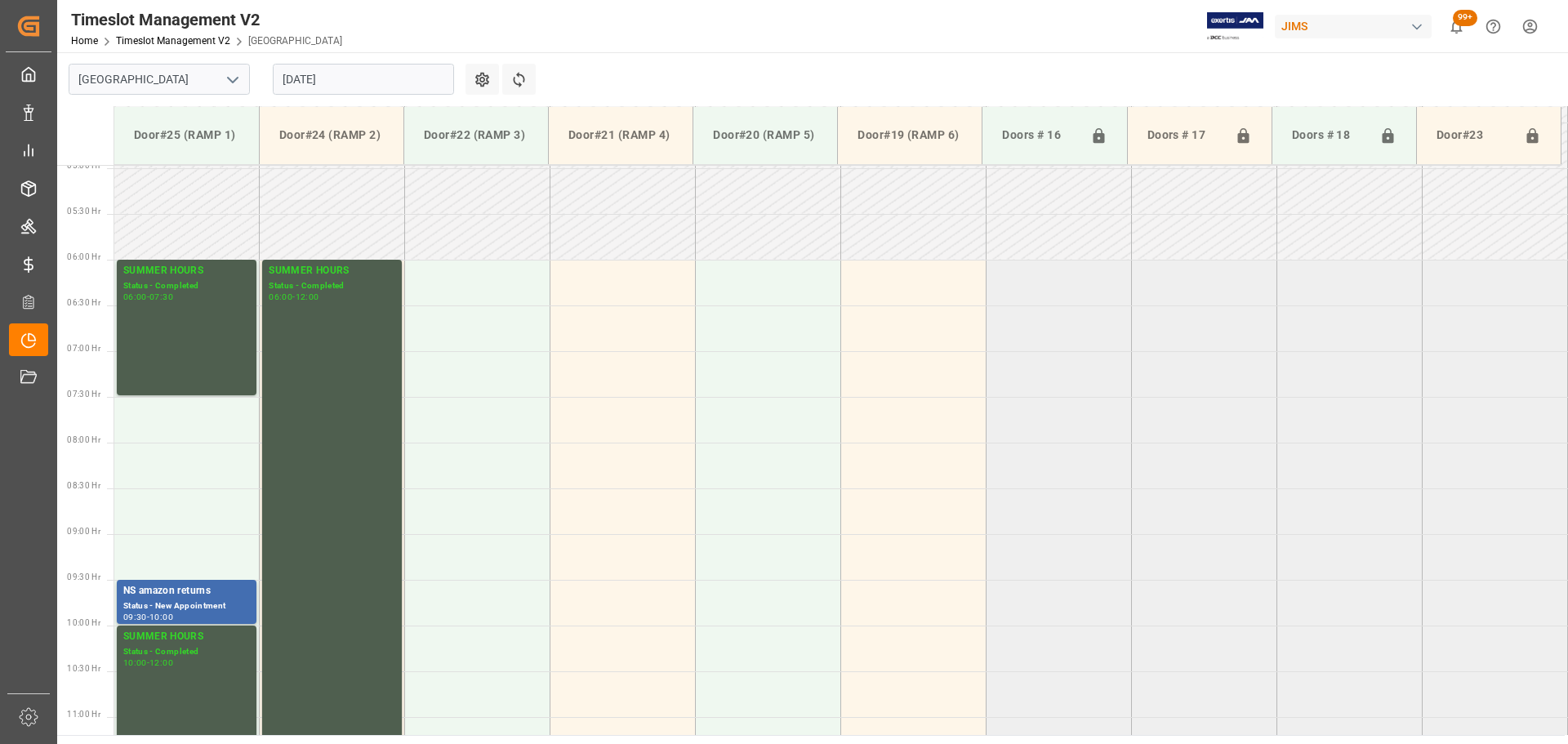
scroll to position [548, 0]
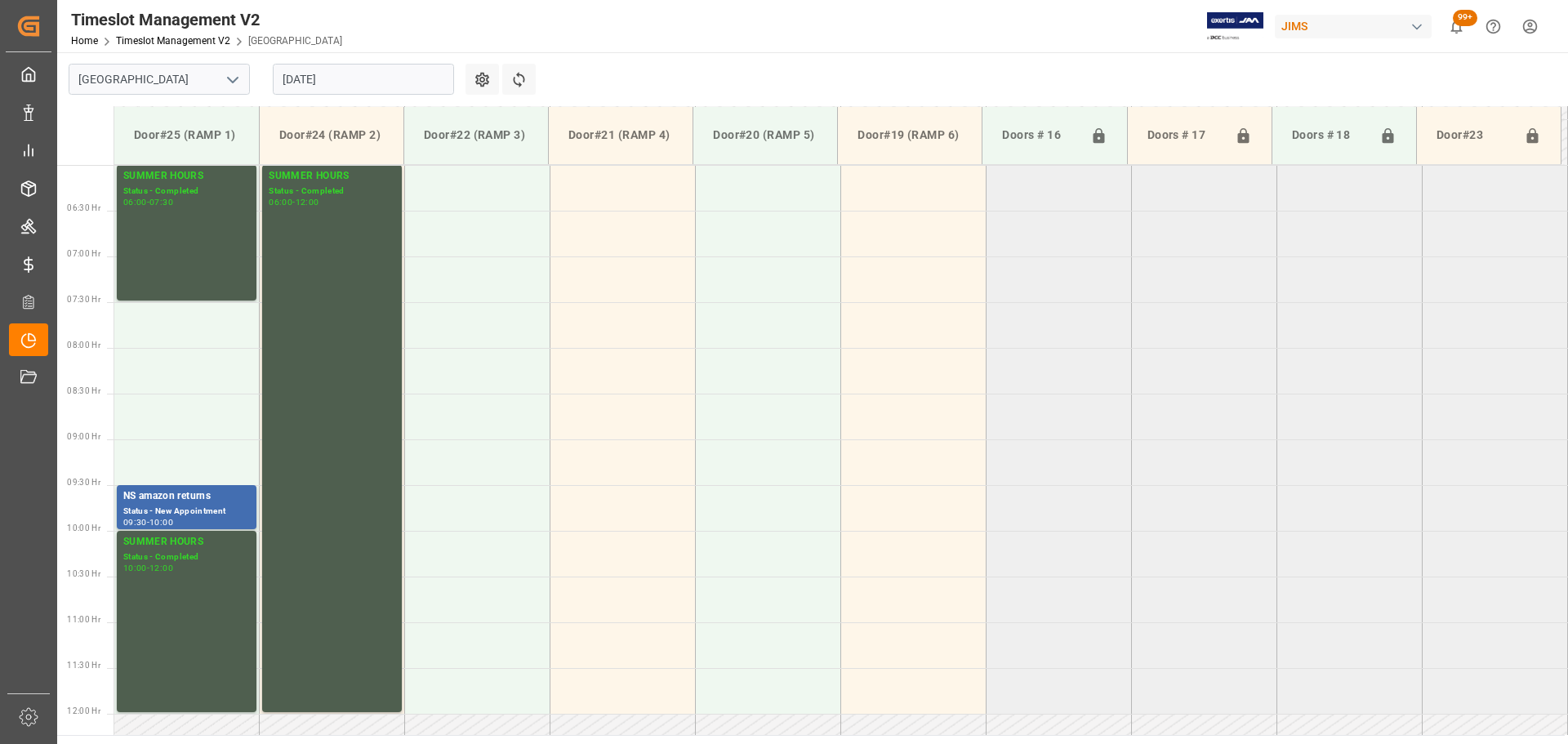
click at [386, 90] on input "22-08-2025" at bounding box center [363, 79] width 182 height 31
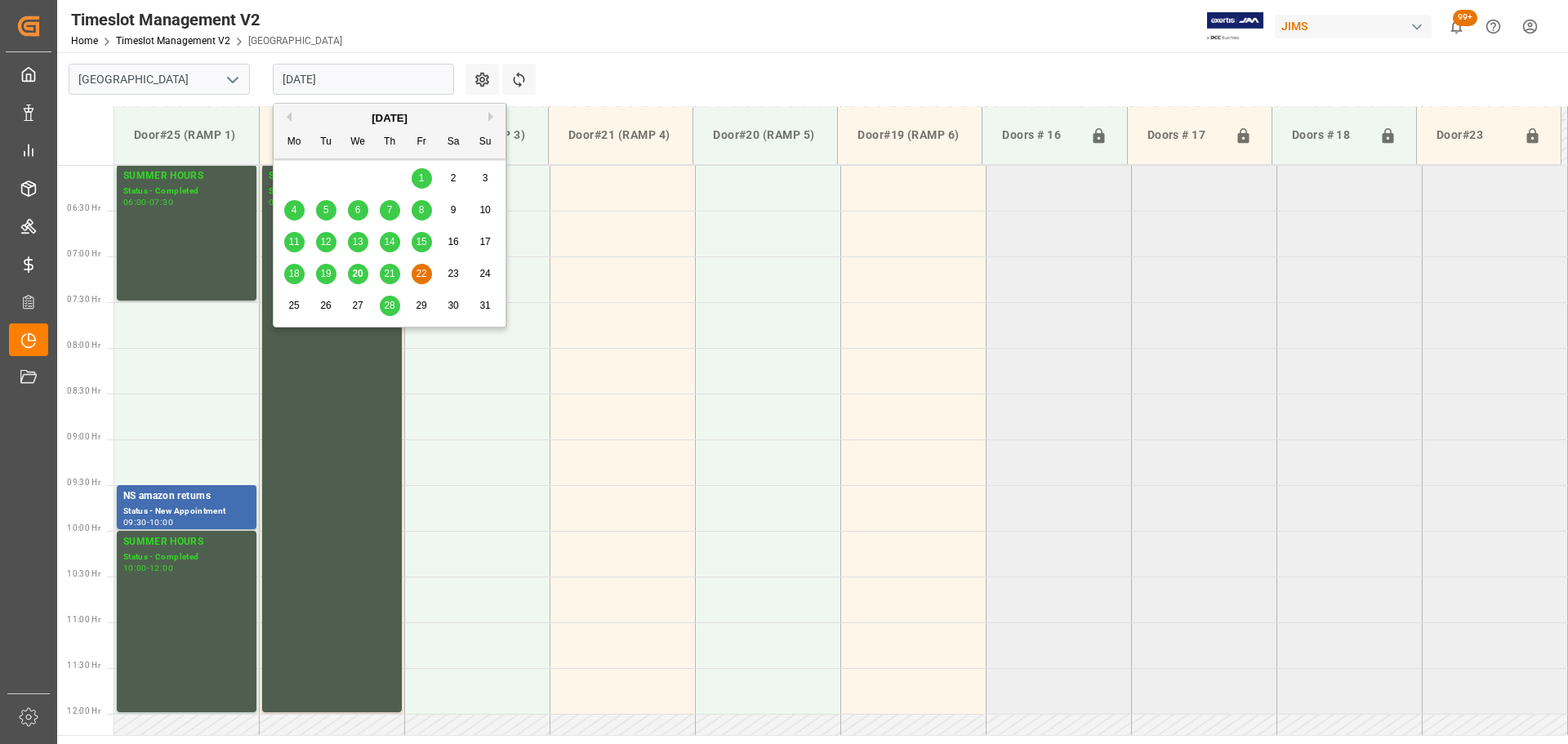
click at [356, 270] on span "20" at bounding box center [357, 273] width 11 height 11
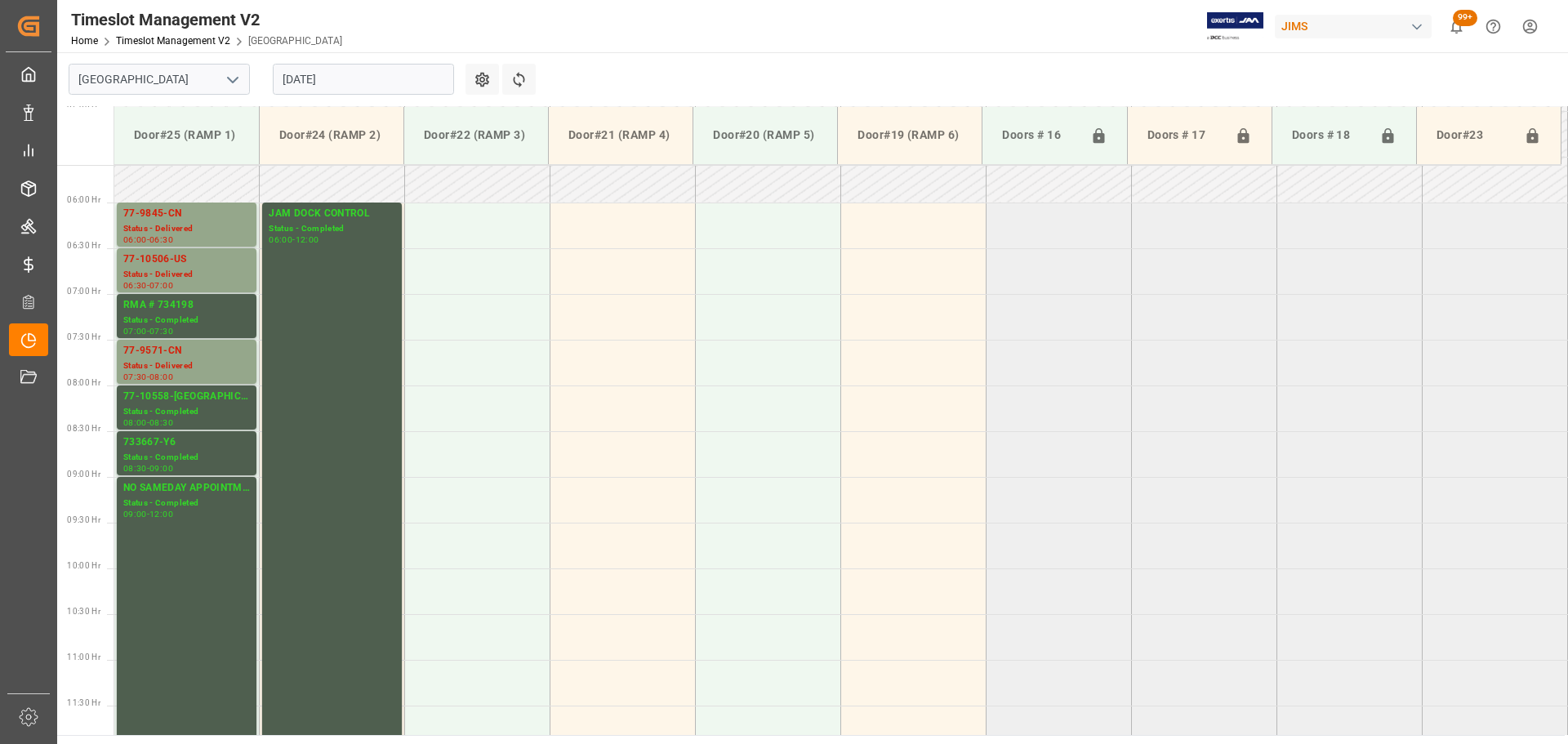
scroll to position [487, 0]
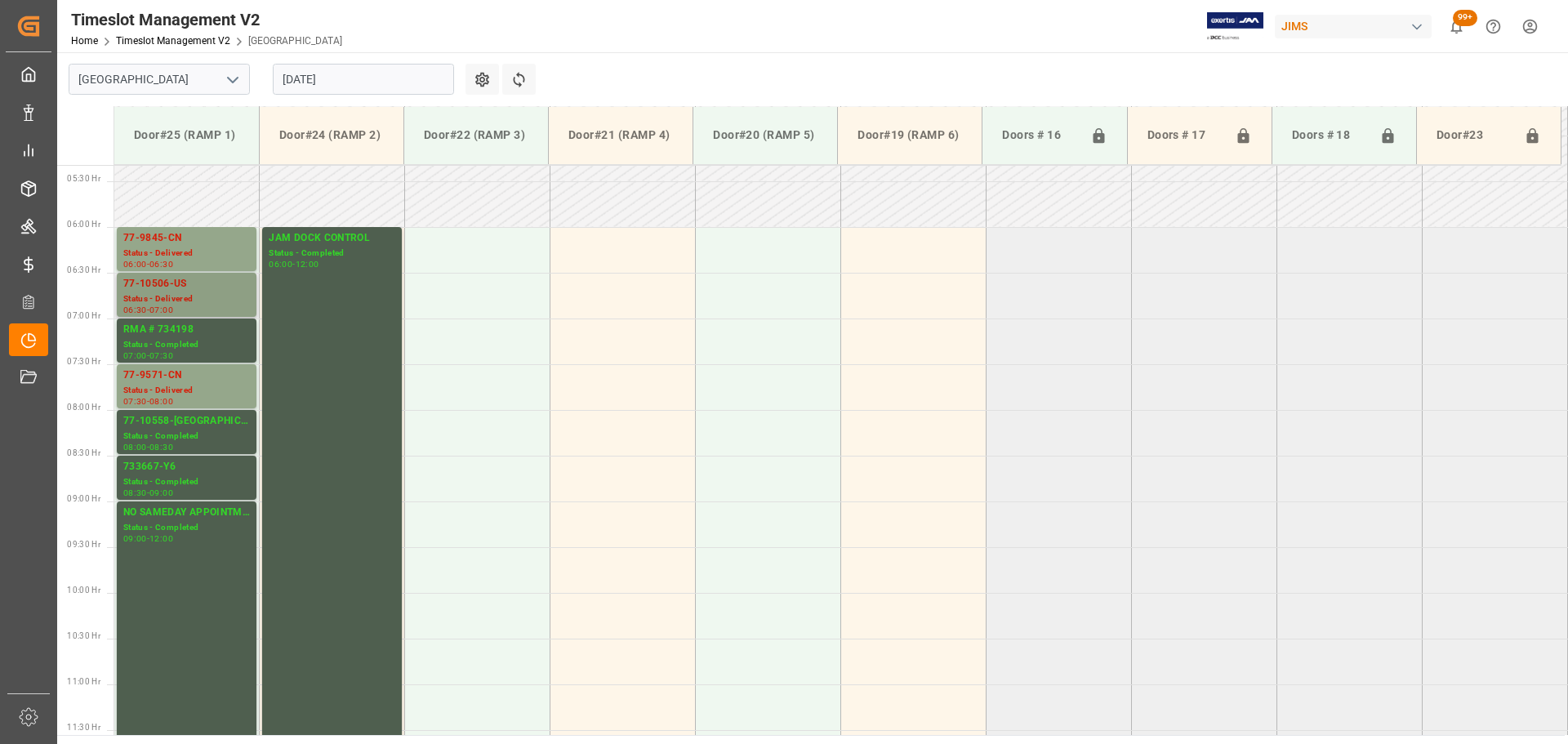
click at [206, 278] on div "77-10506-US" at bounding box center [186, 283] width 126 height 17
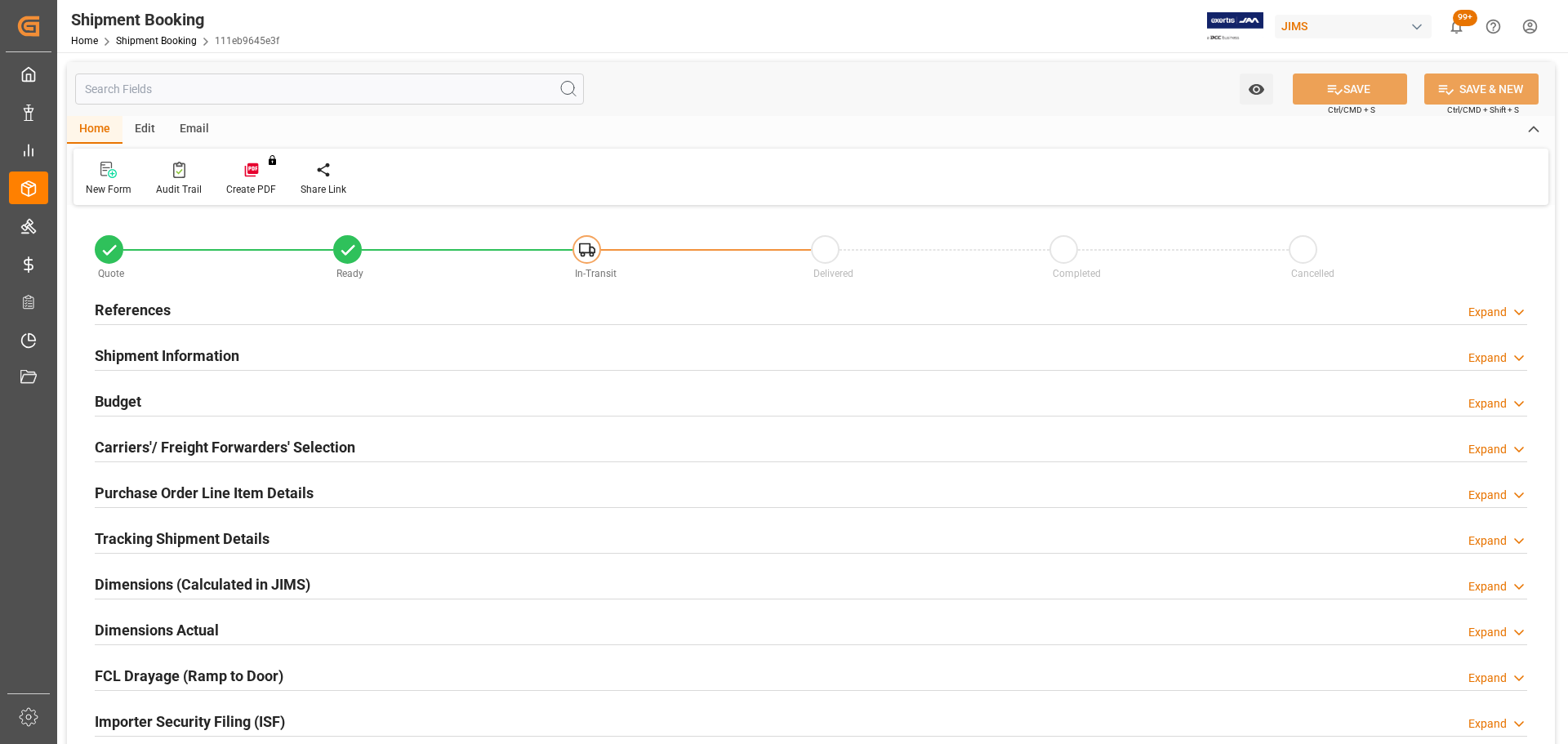
type input "75.0813"
type input "2362.4064"
type input "44990"
click at [145, 402] on div "Budget Expand" at bounding box center [811, 399] width 1433 height 31
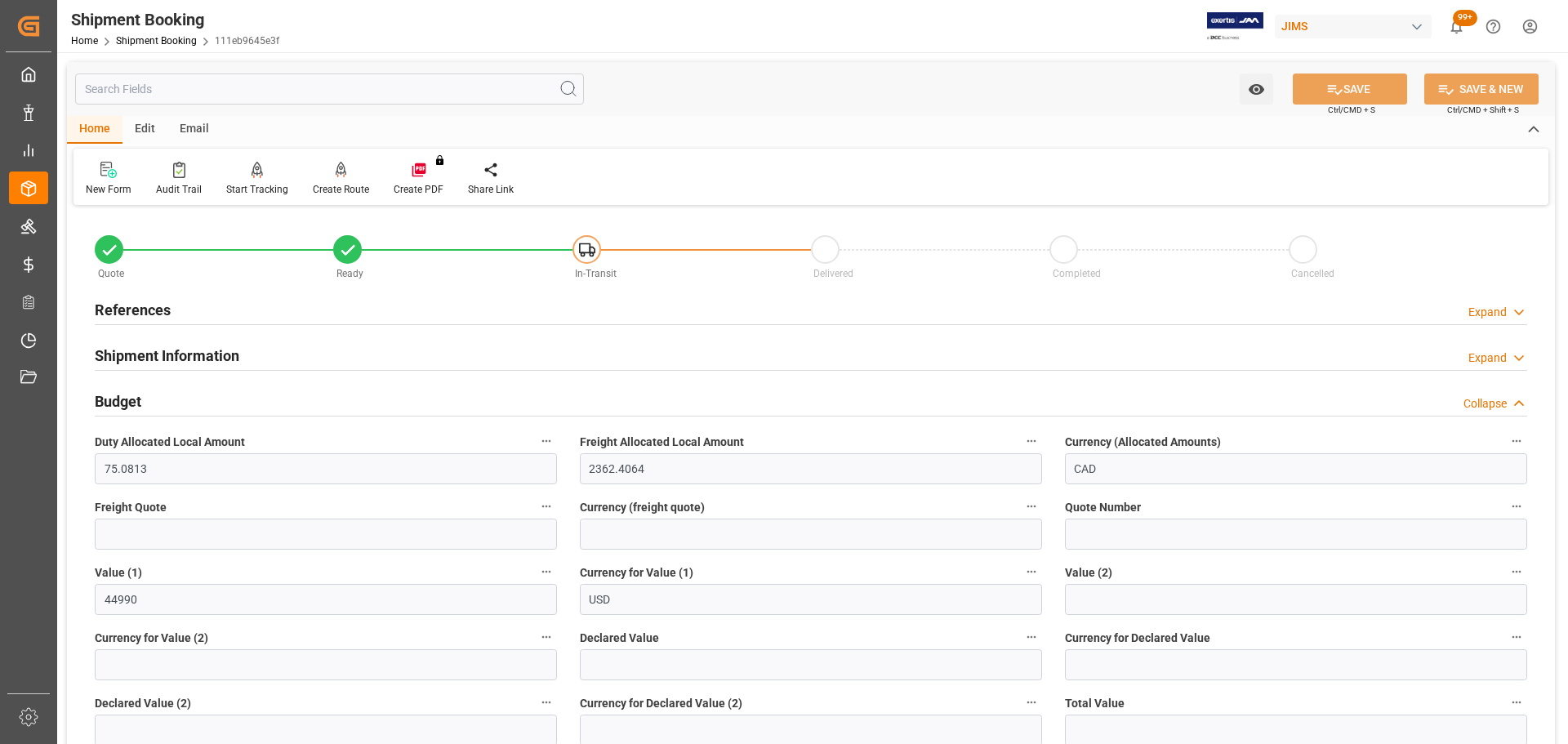
click at [149, 402] on div "Budget Collapse" at bounding box center [811, 399] width 1433 height 31
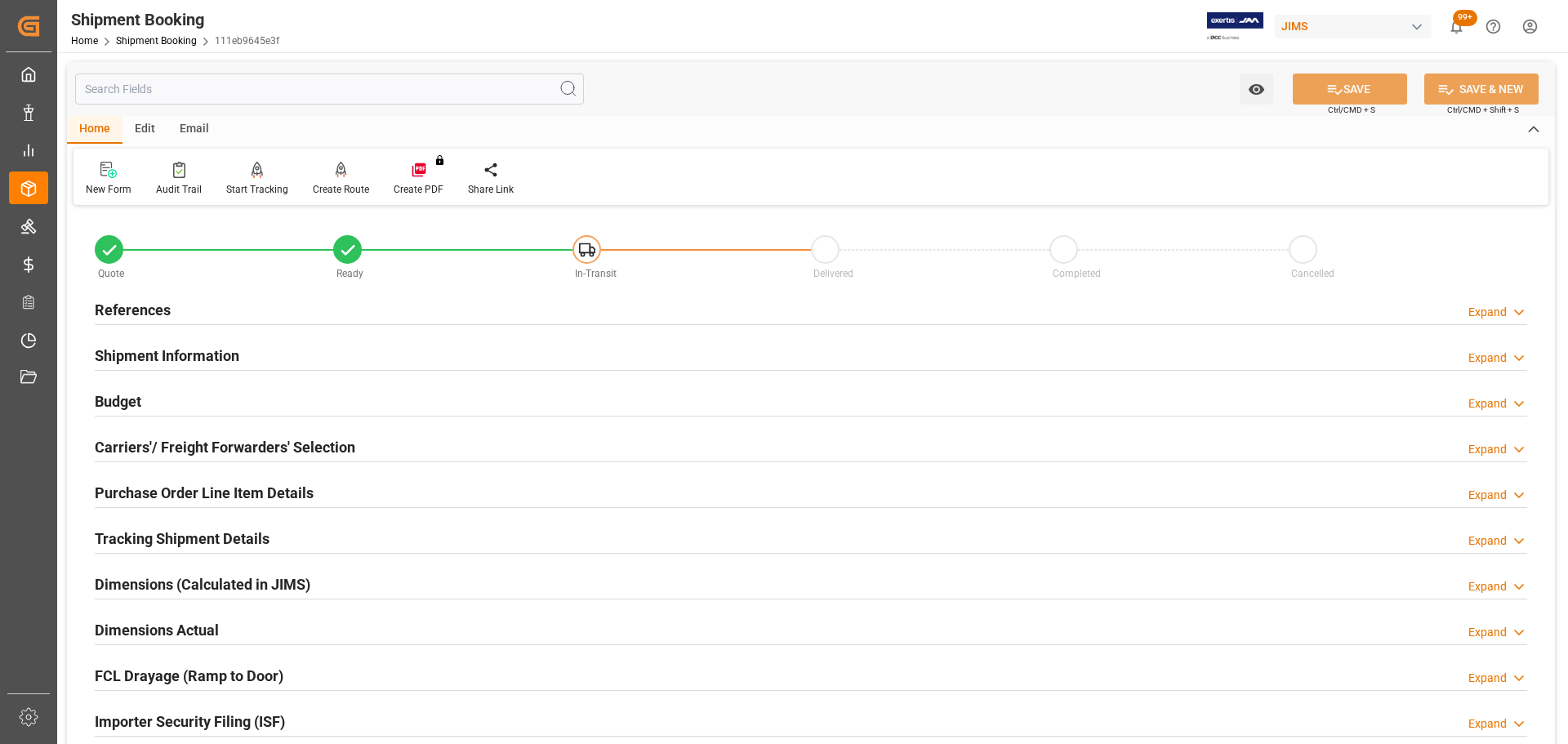
scroll to position [82, 0]
